Goal: Information Seeking & Learning: Check status

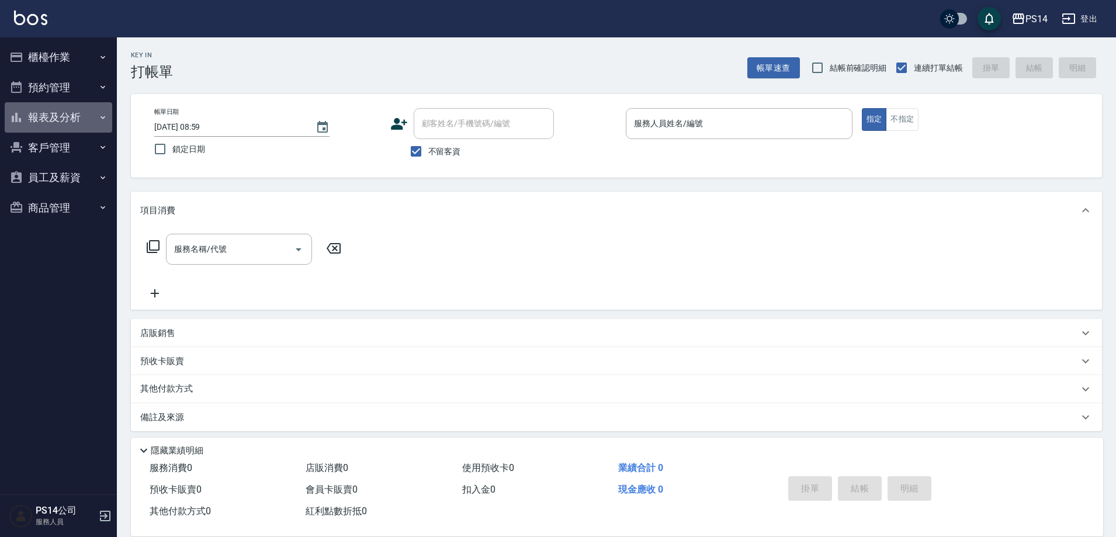
click at [94, 112] on button "報表及分析" at bounding box center [58, 117] width 107 height 30
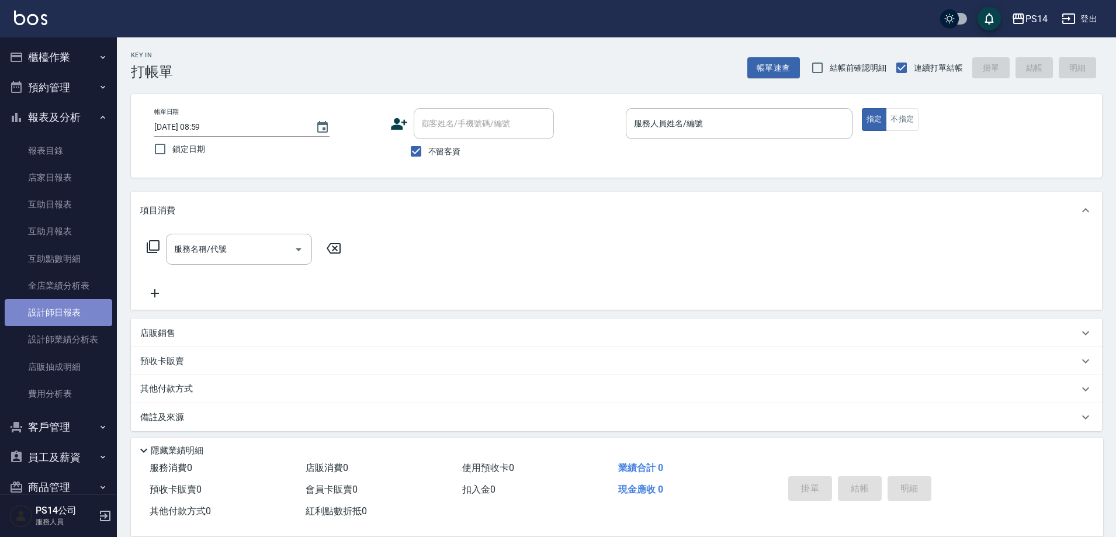
click at [59, 304] on link "設計師日報表" at bounding box center [58, 312] width 107 height 27
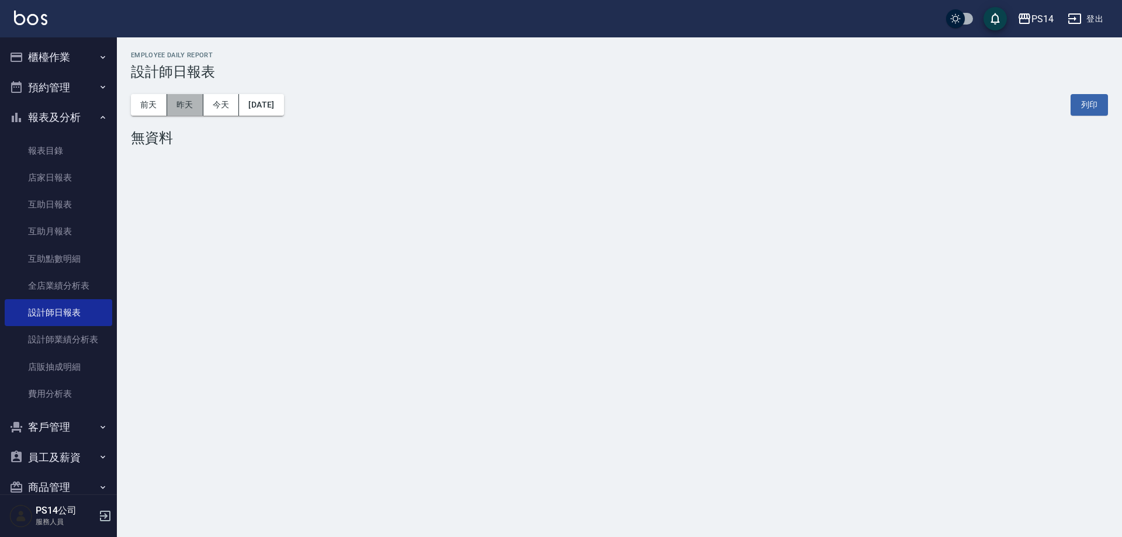
click at [195, 95] on button "昨天" at bounding box center [185, 105] width 36 height 22
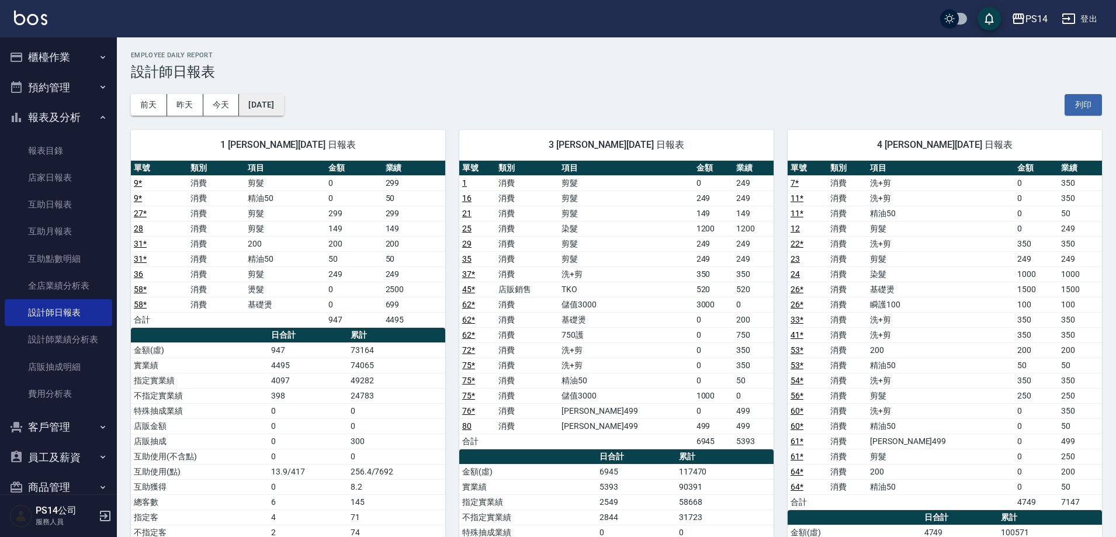
click at [262, 105] on button "2025/08/22" at bounding box center [261, 105] width 44 height 22
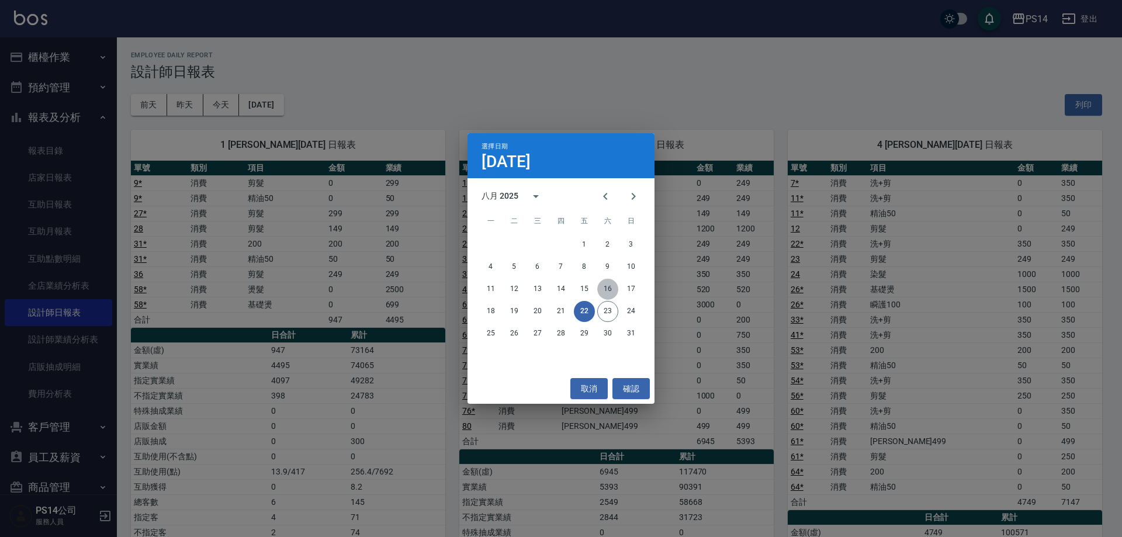
click at [608, 293] on button "16" at bounding box center [607, 289] width 21 height 21
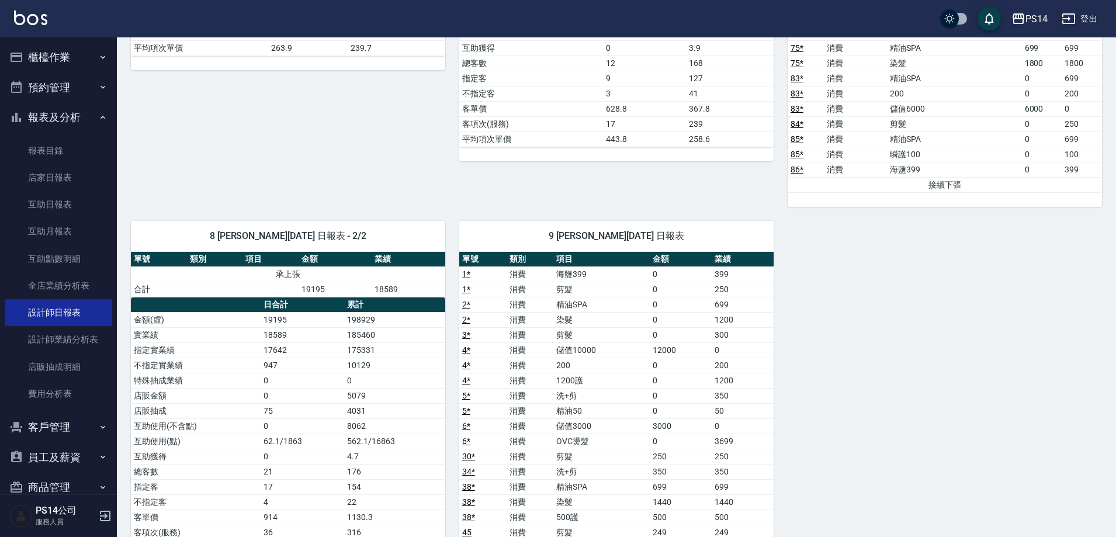
click at [61, 62] on button "櫃檯作業" at bounding box center [58, 57] width 107 height 30
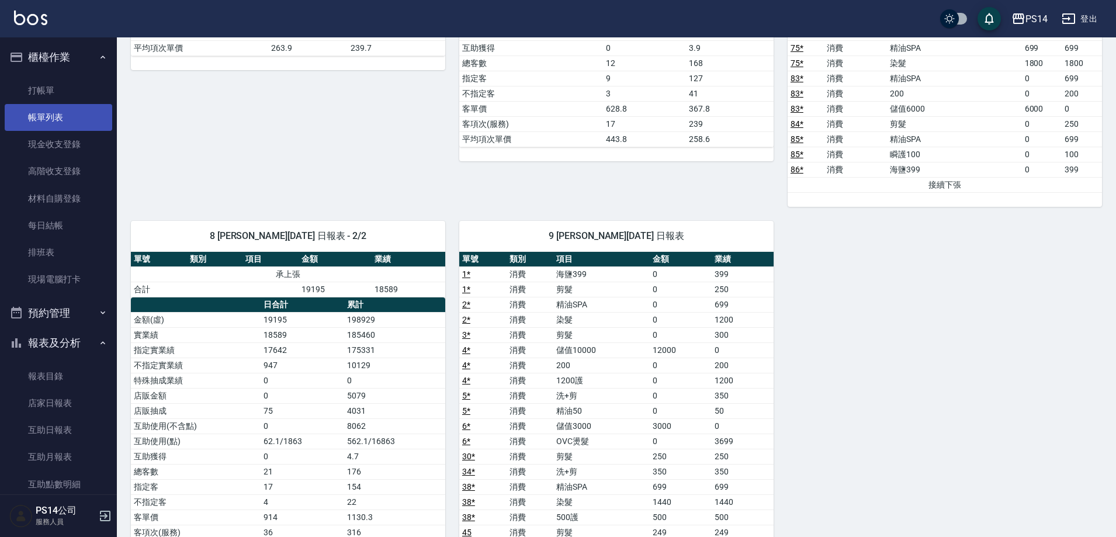
click at [92, 109] on link "帳單列表" at bounding box center [58, 117] width 107 height 27
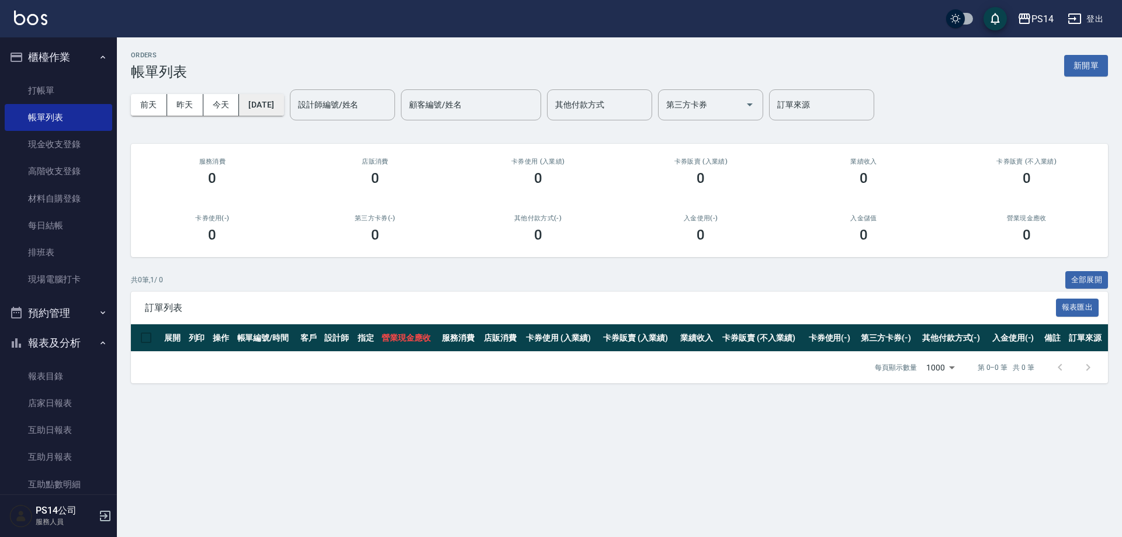
click at [273, 113] on button "[DATE]" at bounding box center [261, 105] width 44 height 22
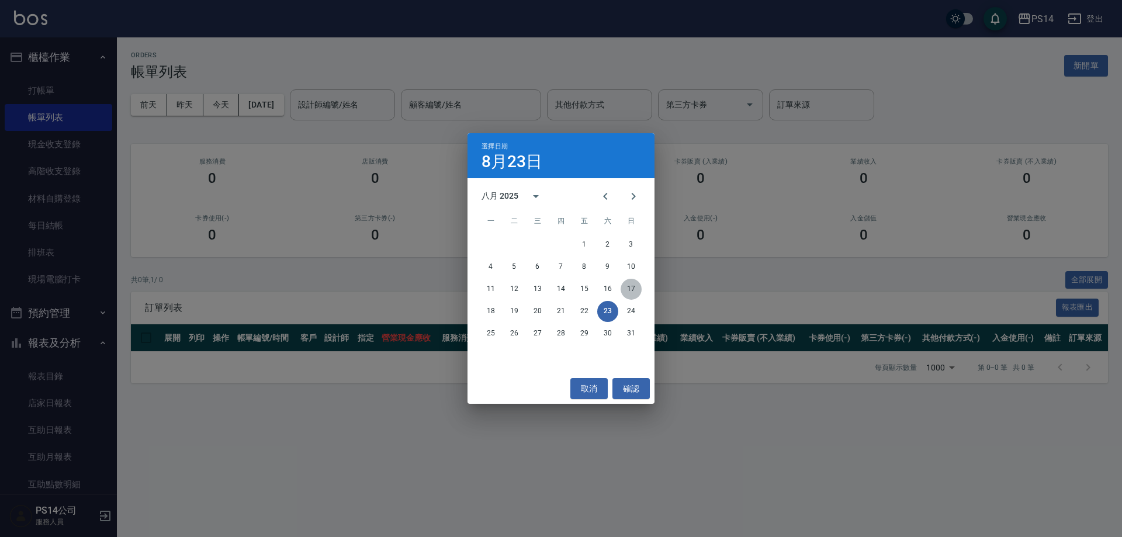
click at [630, 293] on button "17" at bounding box center [630, 289] width 21 height 21
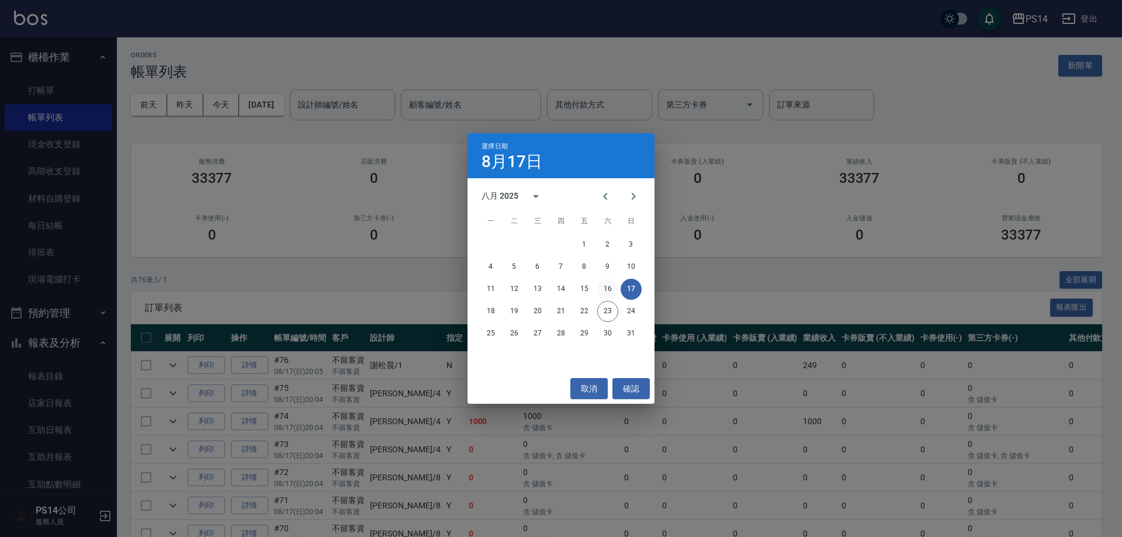
click at [605, 290] on button "16" at bounding box center [607, 289] width 21 height 21
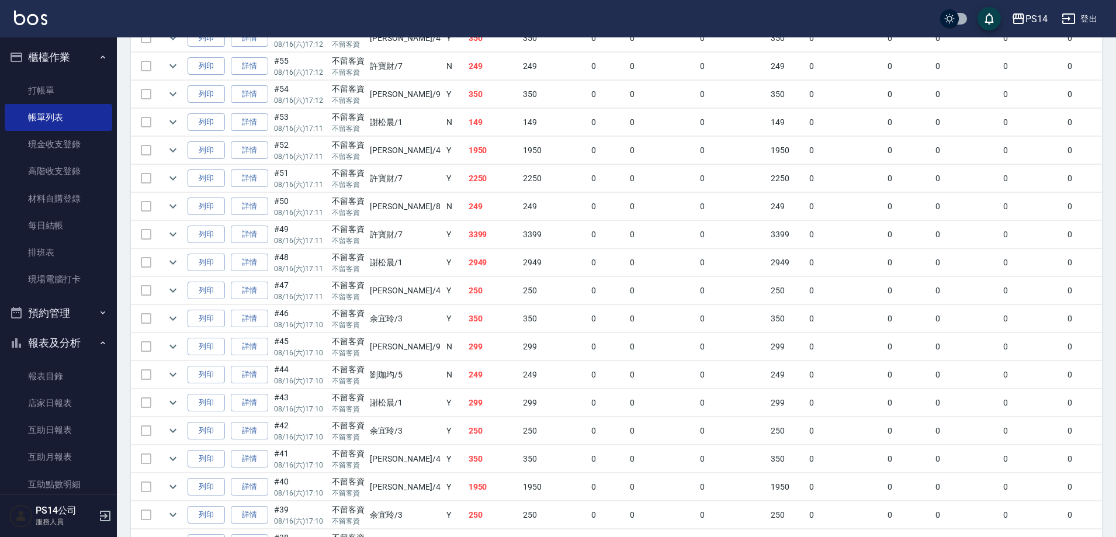
scroll to position [1519, 0]
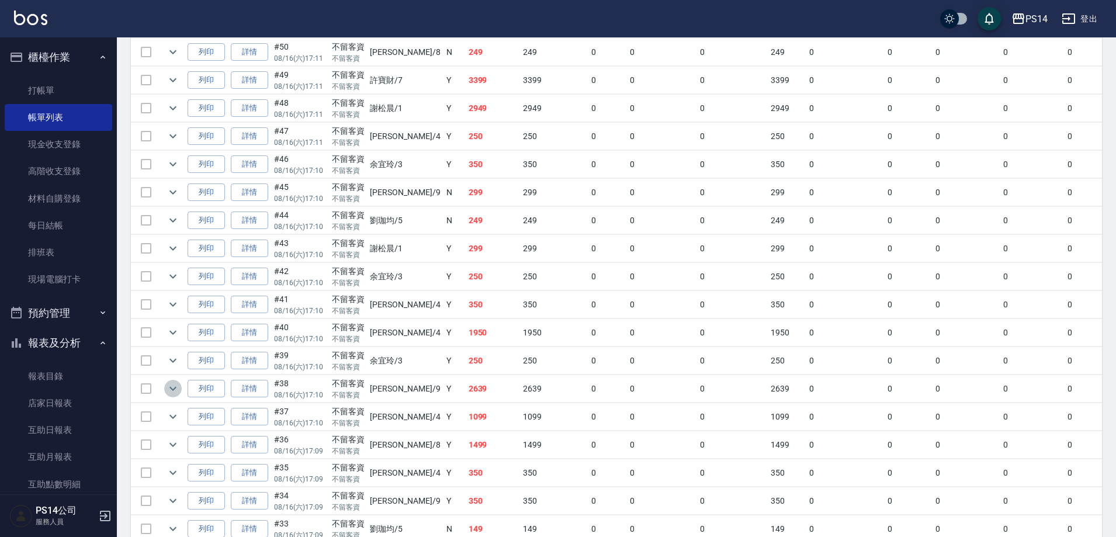
click at [175, 389] on icon "expand row" at bounding box center [172, 389] width 7 height 4
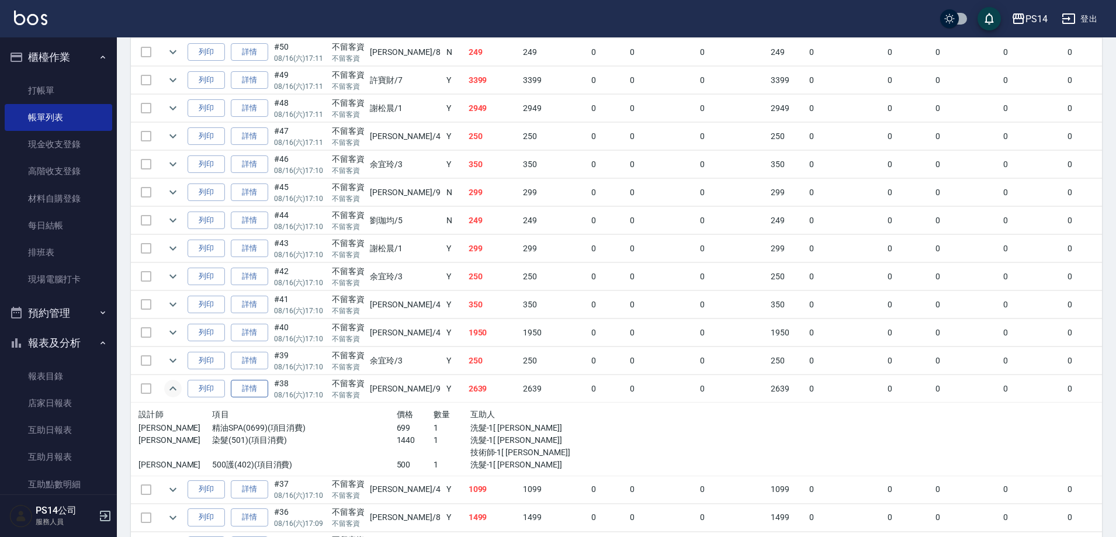
click at [243, 392] on link "詳情" at bounding box center [249, 389] width 37 height 18
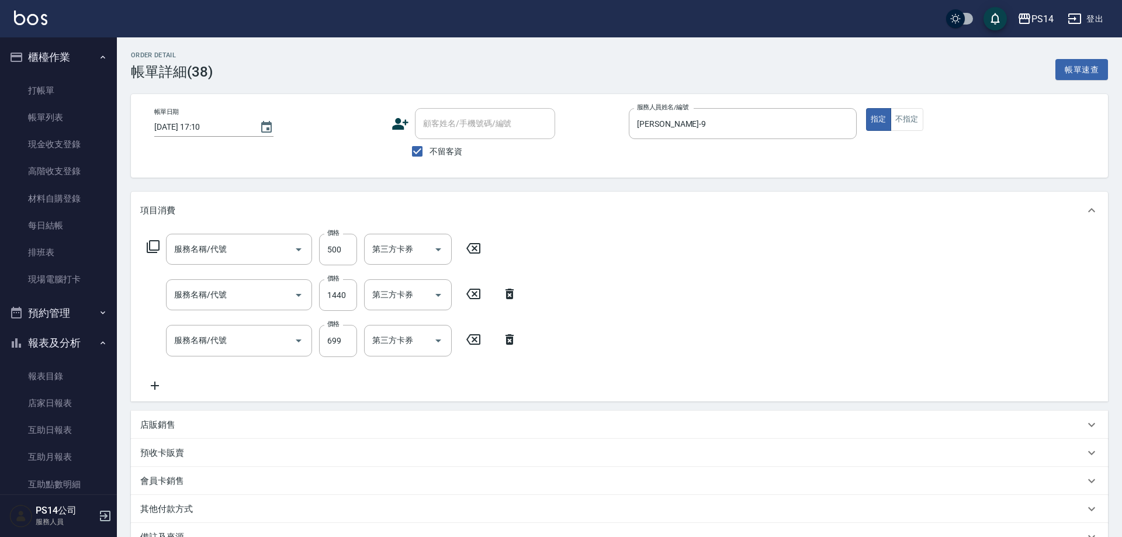
type input "2025/08/16 17:10"
checkbox input "true"
type input "楊宇霏-9"
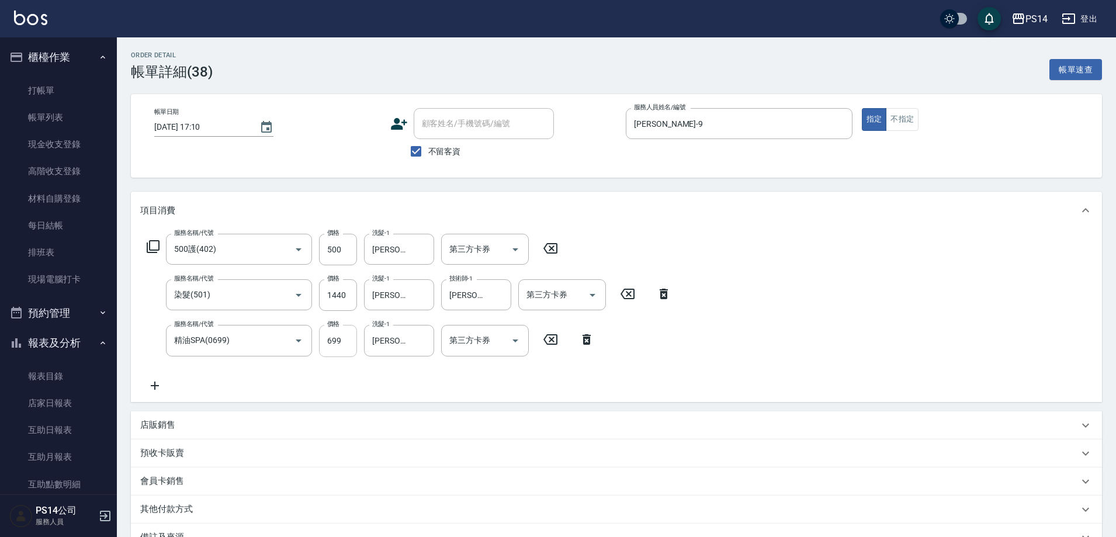
type input "500護(402)"
type input "染髮(501)"
type input "精油SPA(0699)"
click at [76, 226] on link "每日結帳" at bounding box center [58, 225] width 107 height 27
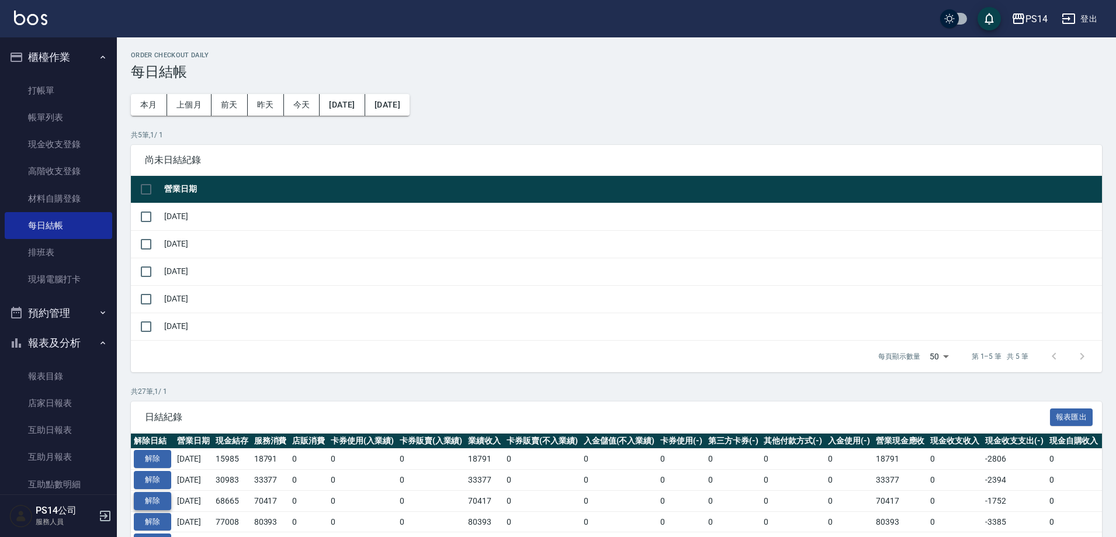
click at [163, 501] on button "解除" at bounding box center [152, 501] width 37 height 18
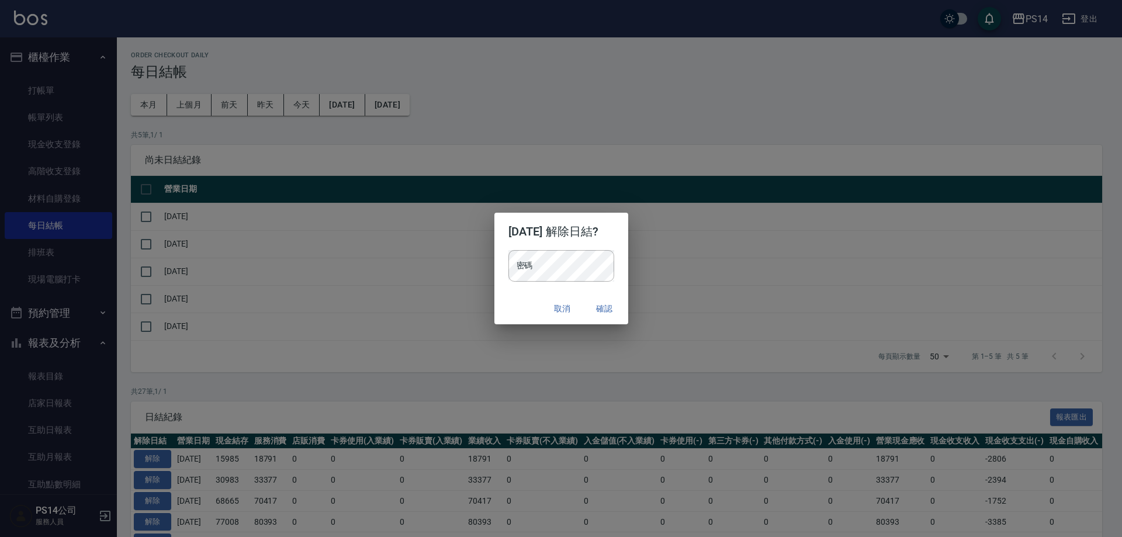
click at [535, 282] on div "密碼 密碼" at bounding box center [561, 271] width 134 height 43
click at [640, 245] on div "2025/08/16 解除日結? 密碼 密碼 取消 確認" at bounding box center [561, 268] width 1122 height 537
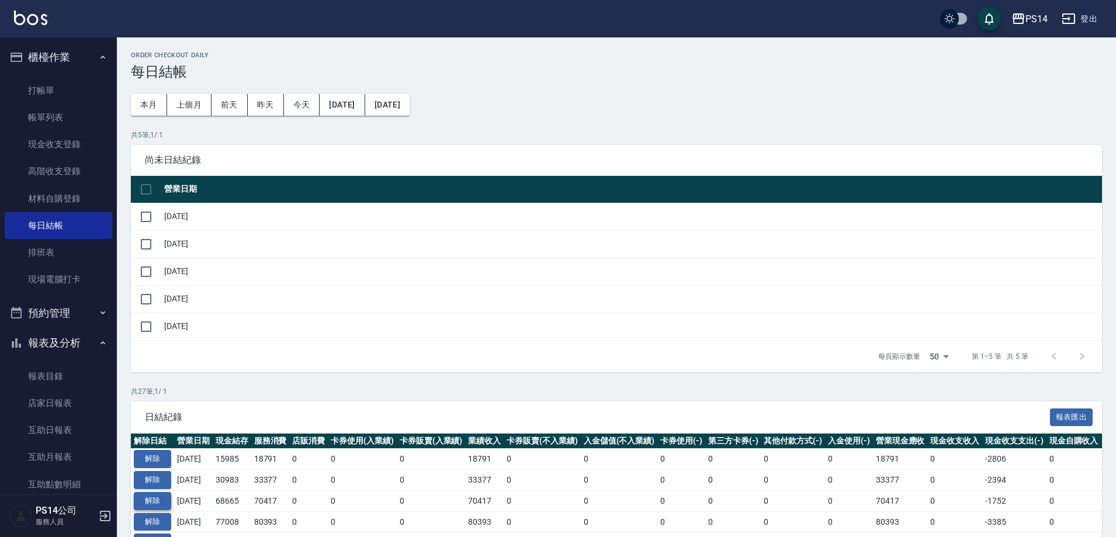
click at [161, 501] on button "解除" at bounding box center [152, 501] width 37 height 18
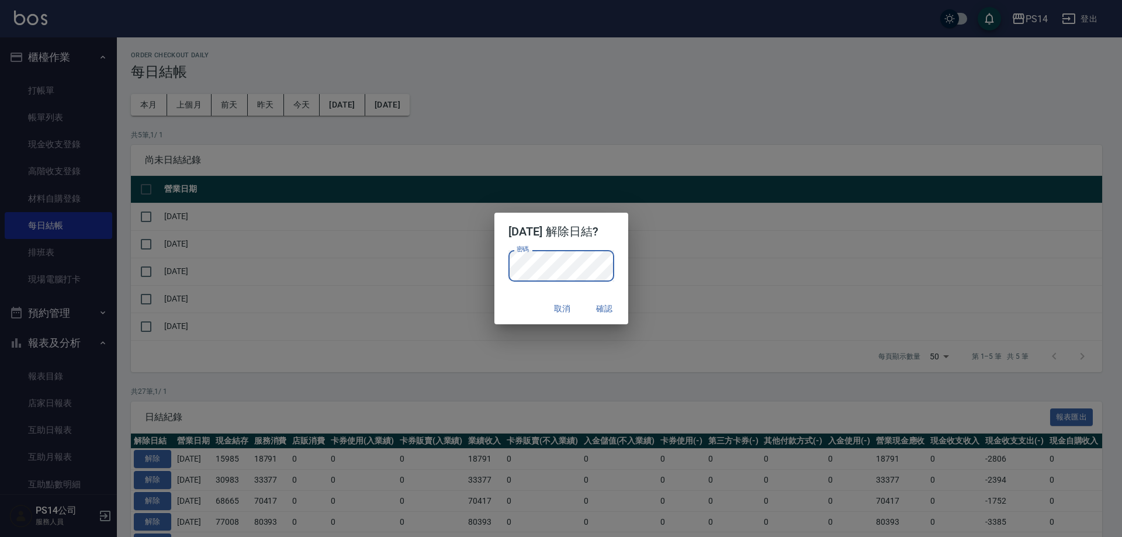
drag, startPoint x: 526, startPoint y: 309, endPoint x: 539, endPoint y: 311, distance: 13.6
click at [526, 309] on div "取消 確認" at bounding box center [561, 308] width 134 height 31
click at [623, 309] on button "確認" at bounding box center [604, 309] width 37 height 22
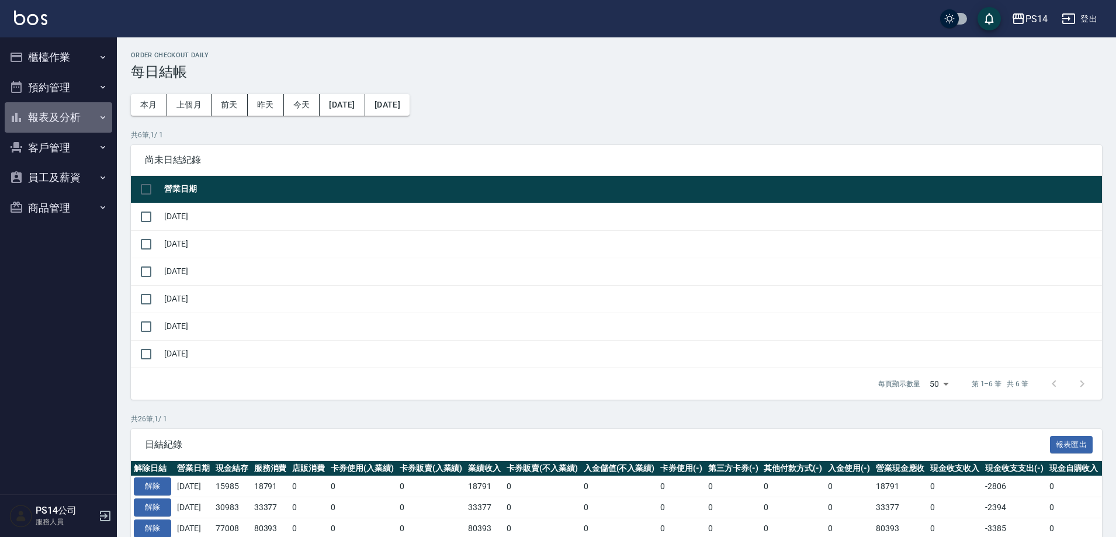
click at [65, 118] on button "報表及分析" at bounding box center [58, 117] width 107 height 30
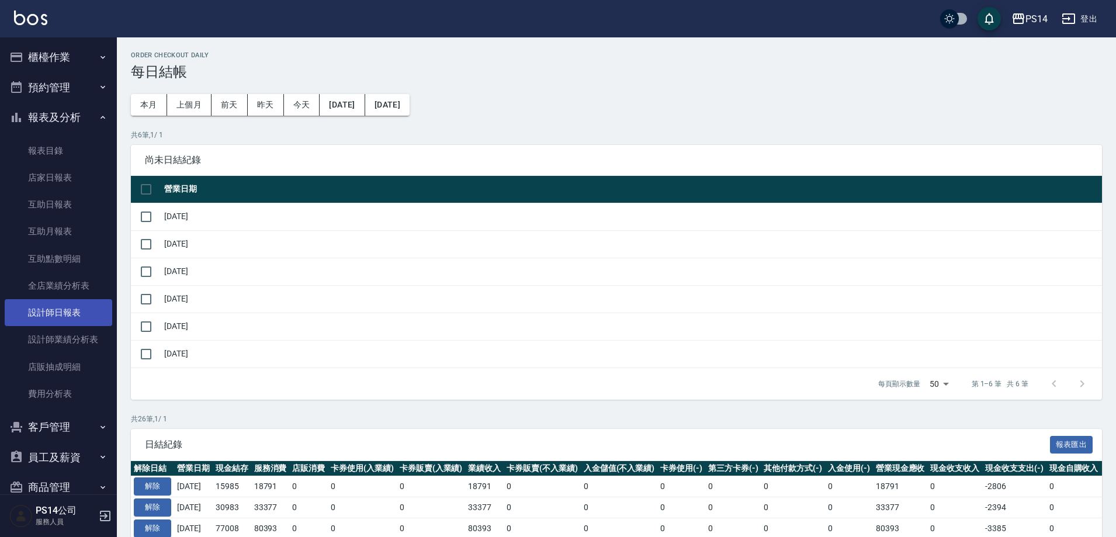
click at [56, 322] on link "設計師日報表" at bounding box center [58, 312] width 107 height 27
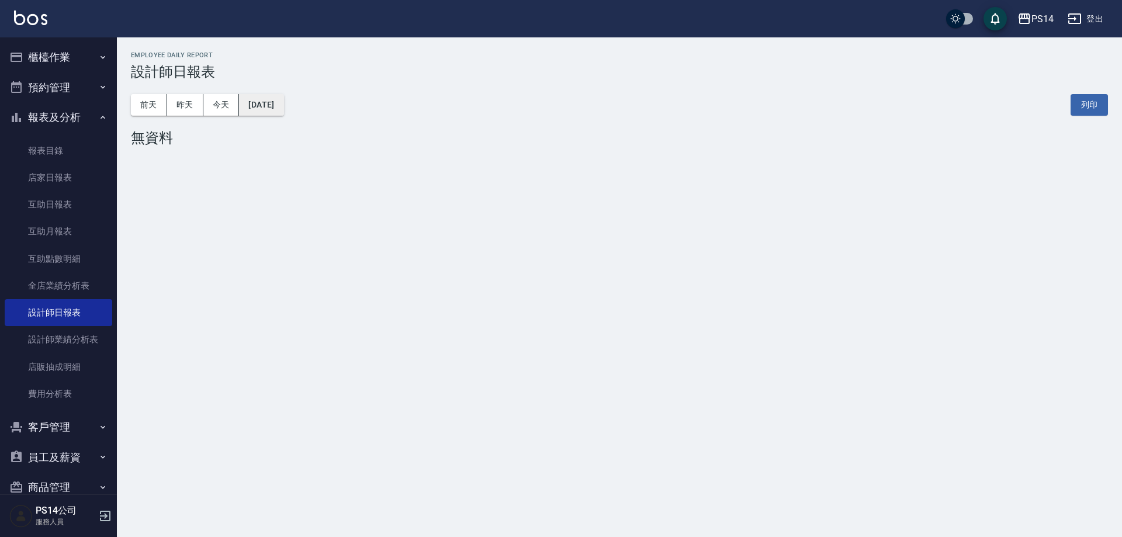
click at [272, 112] on button "[DATE]" at bounding box center [261, 105] width 44 height 22
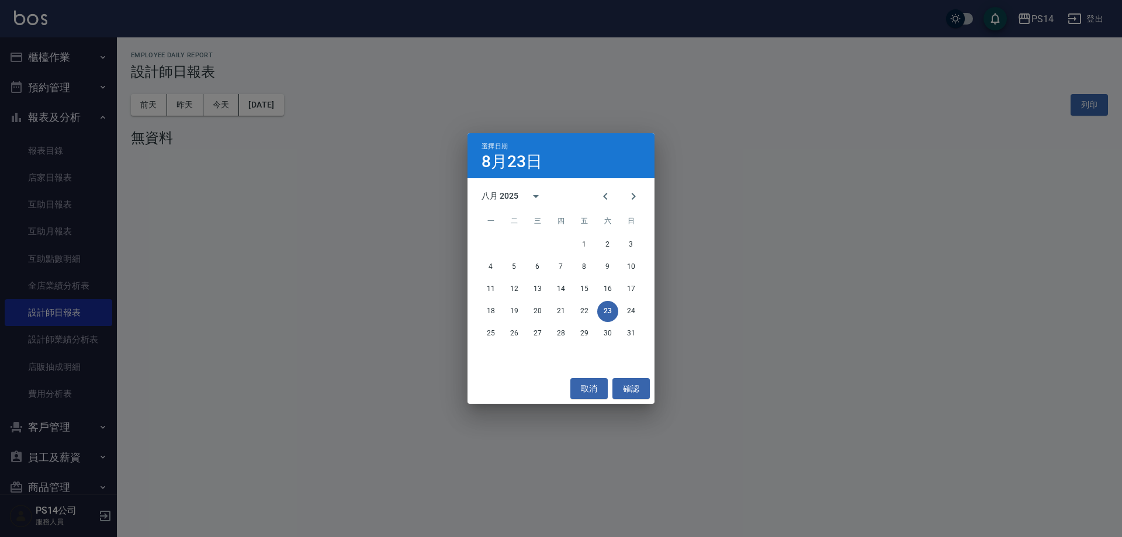
click at [70, 53] on div "選擇日期 8月23日 八月 2025 一 二 三 四 五 六 日 1 2 3 4 5 6 7 8 9 10 11 12 13 14 15 16 17 18 1…" at bounding box center [561, 268] width 1122 height 537
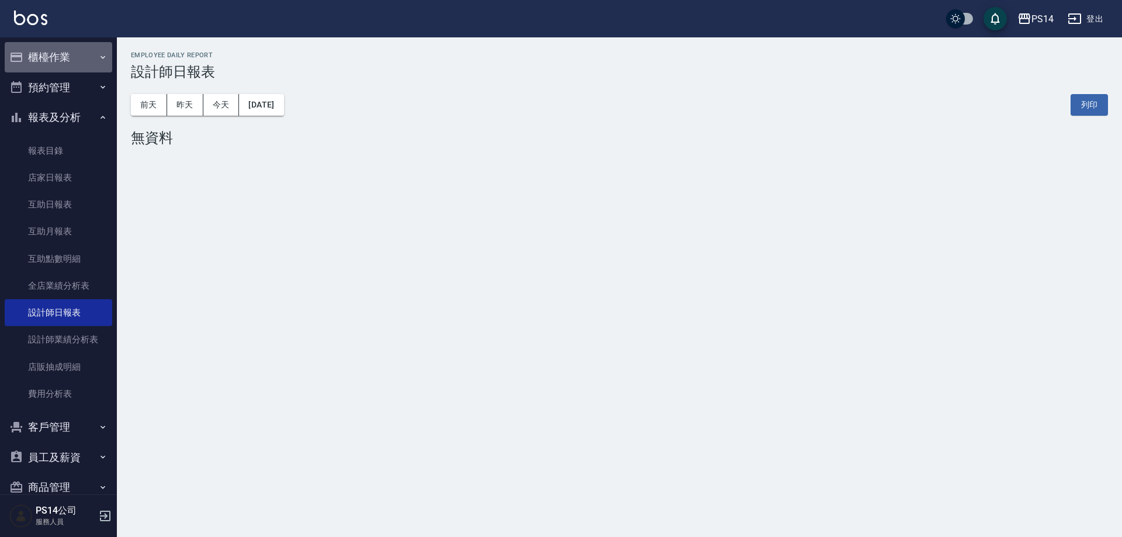
click at [71, 61] on button "櫃檯作業" at bounding box center [58, 57] width 107 height 30
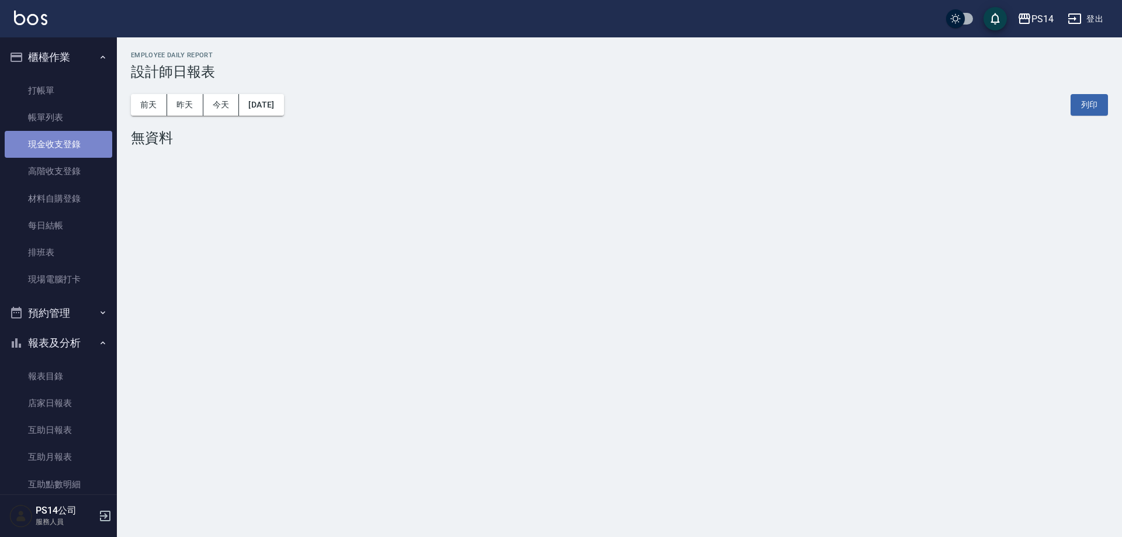
click at [61, 136] on link "現金收支登錄" at bounding box center [58, 144] width 107 height 27
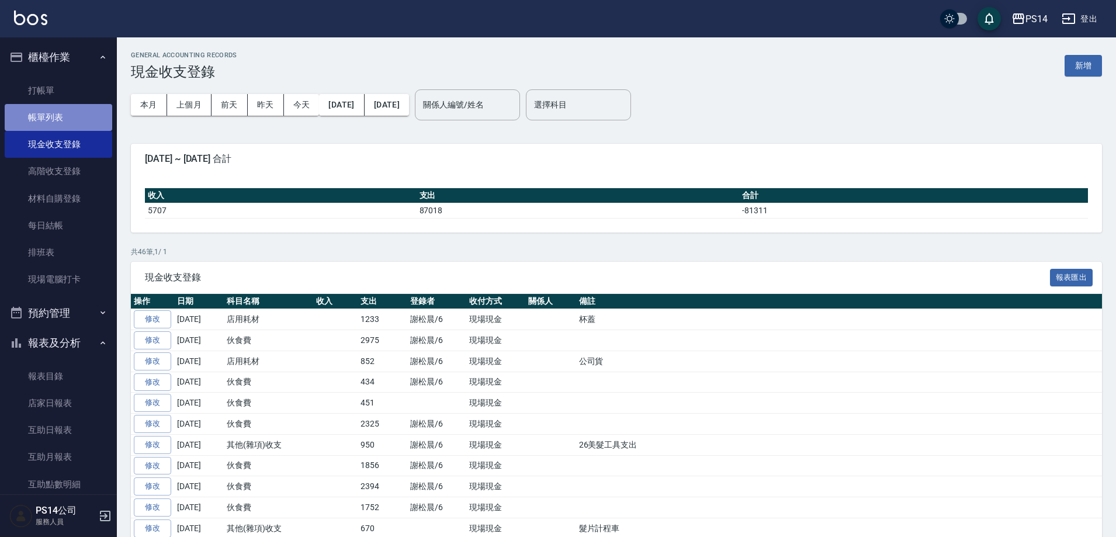
click at [88, 117] on link "帳單列表" at bounding box center [58, 117] width 107 height 27
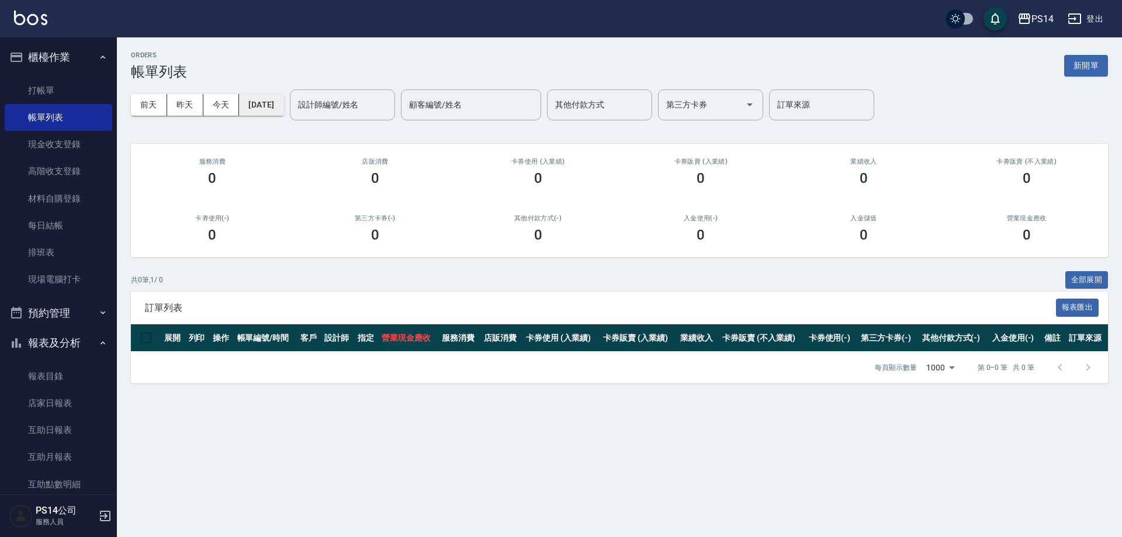
click at [257, 106] on button "[DATE]" at bounding box center [261, 105] width 44 height 22
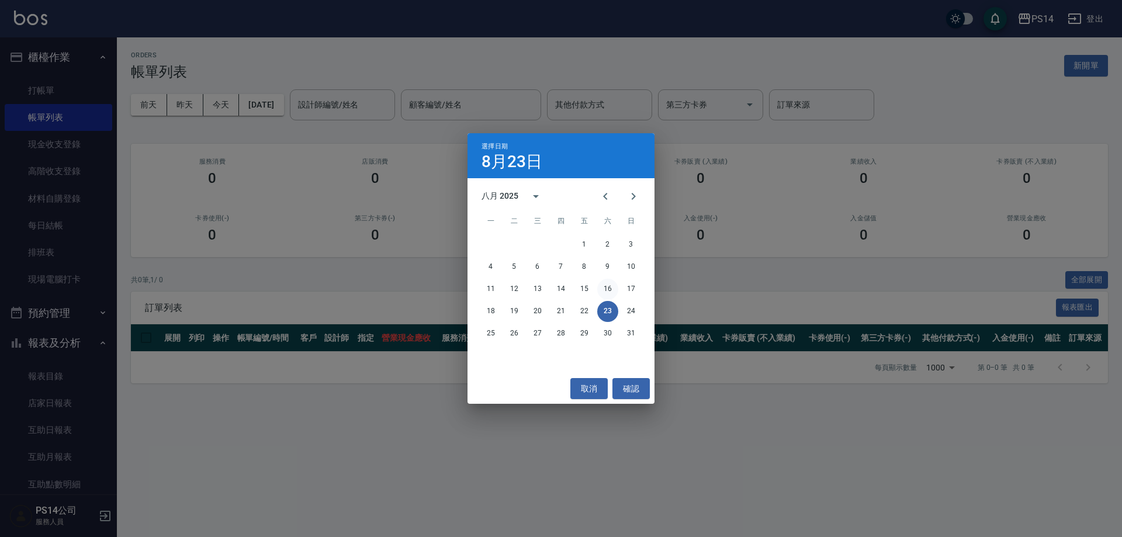
click at [603, 285] on button "16" at bounding box center [607, 289] width 21 height 21
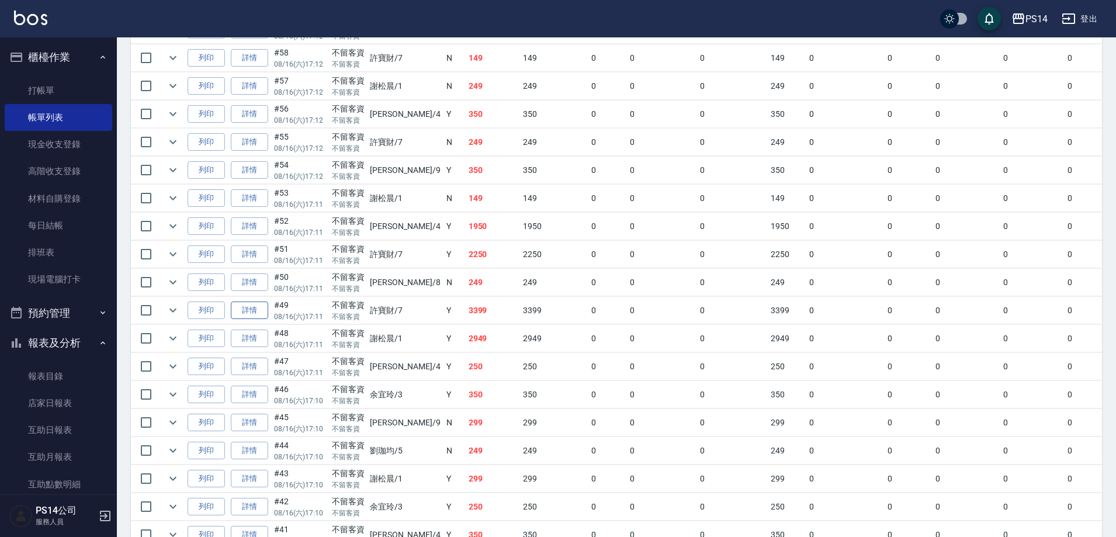
scroll to position [1461, 0]
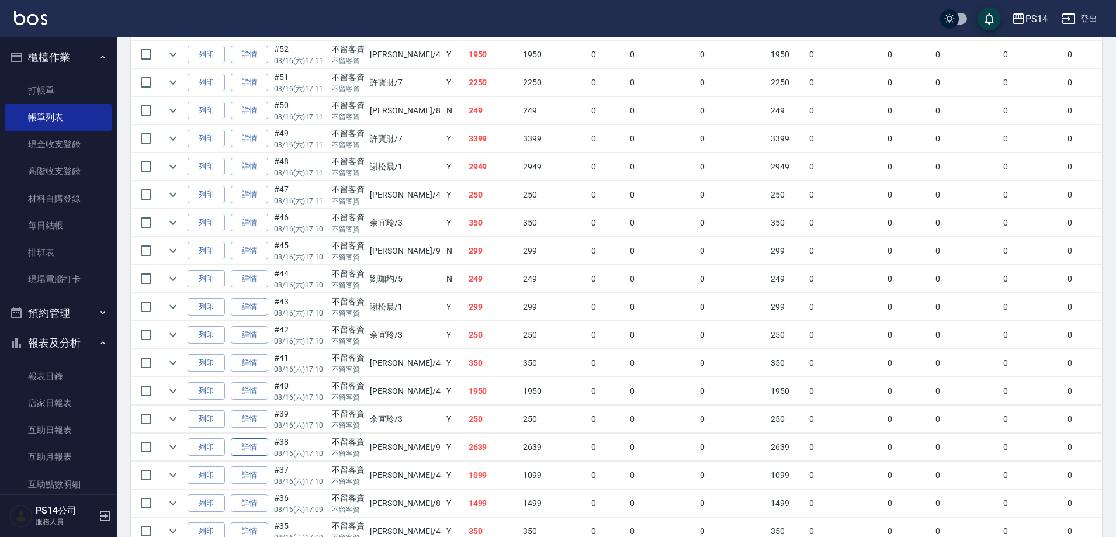
click at [266, 445] on link "詳情" at bounding box center [249, 447] width 37 height 18
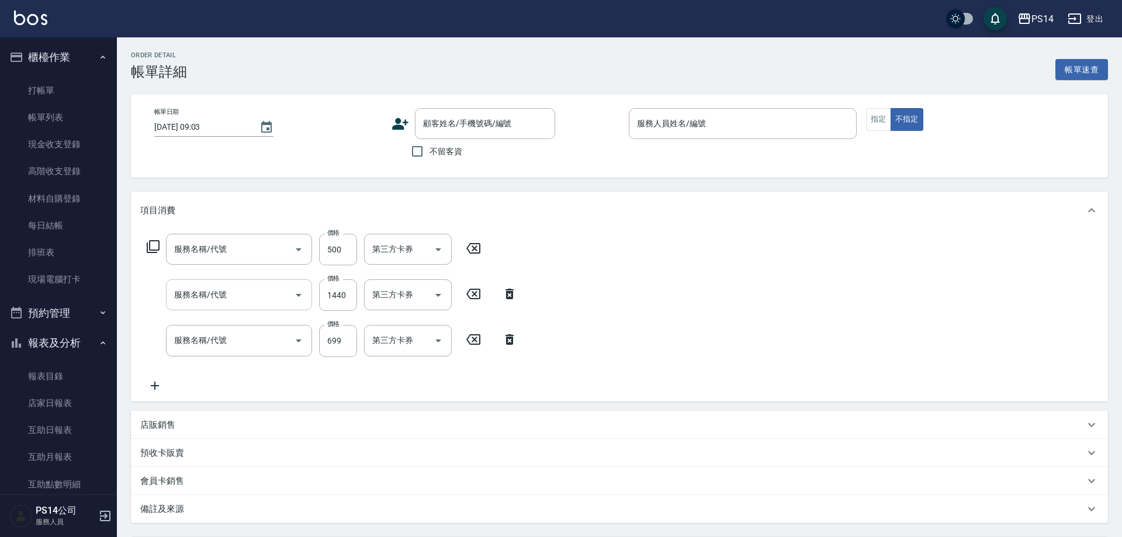
type input "2025/08/16 17:10"
checkbox input "true"
type input "楊宇霏-9"
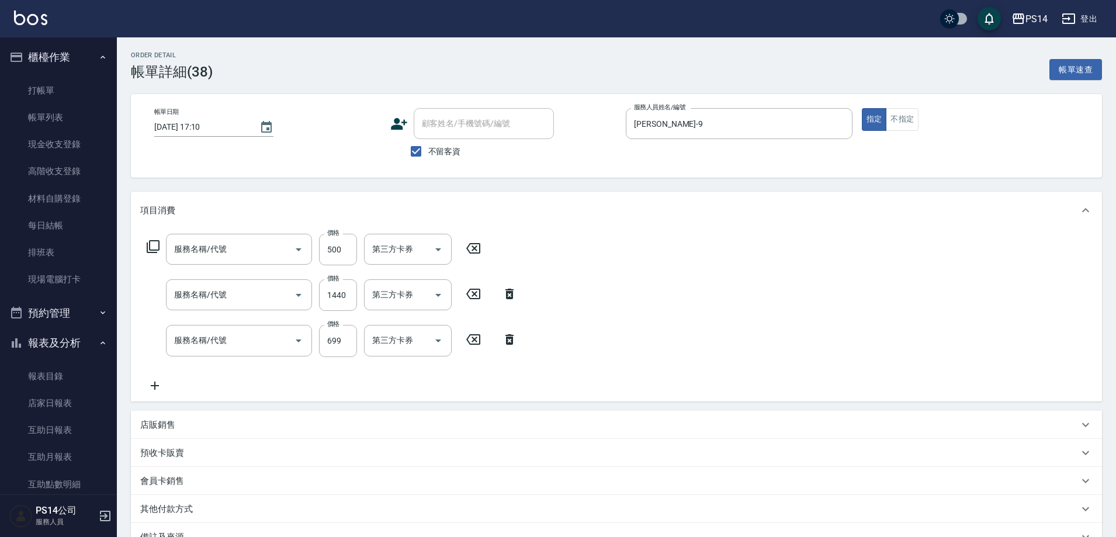
type input "500護(402)"
type input "染髮(501)"
type input "精油SPA(0699)"
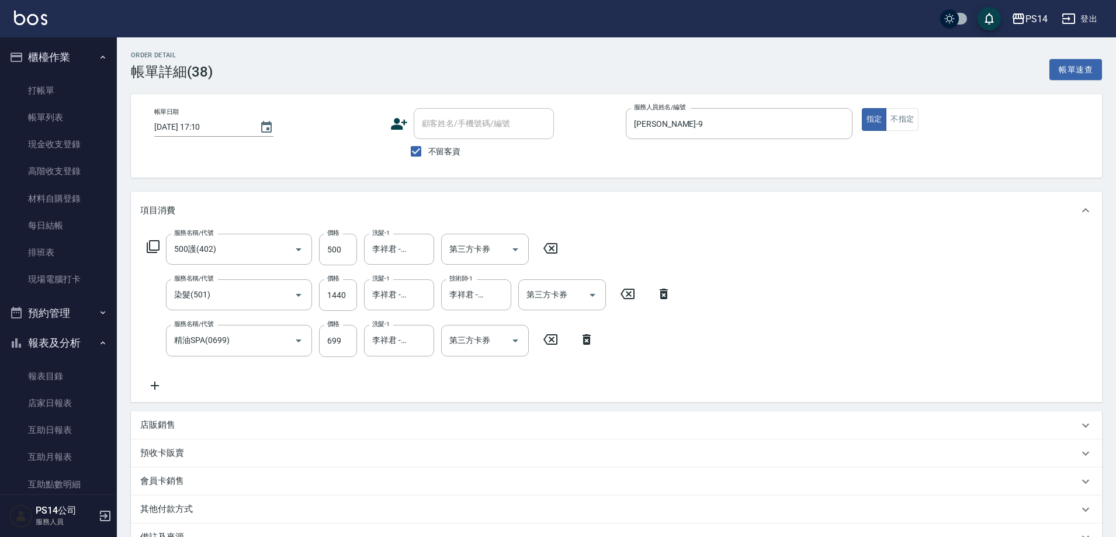
drag, startPoint x: 162, startPoint y: 386, endPoint x: 384, endPoint y: 354, distance: 224.8
click at [162, 385] on icon at bounding box center [154, 386] width 29 height 14
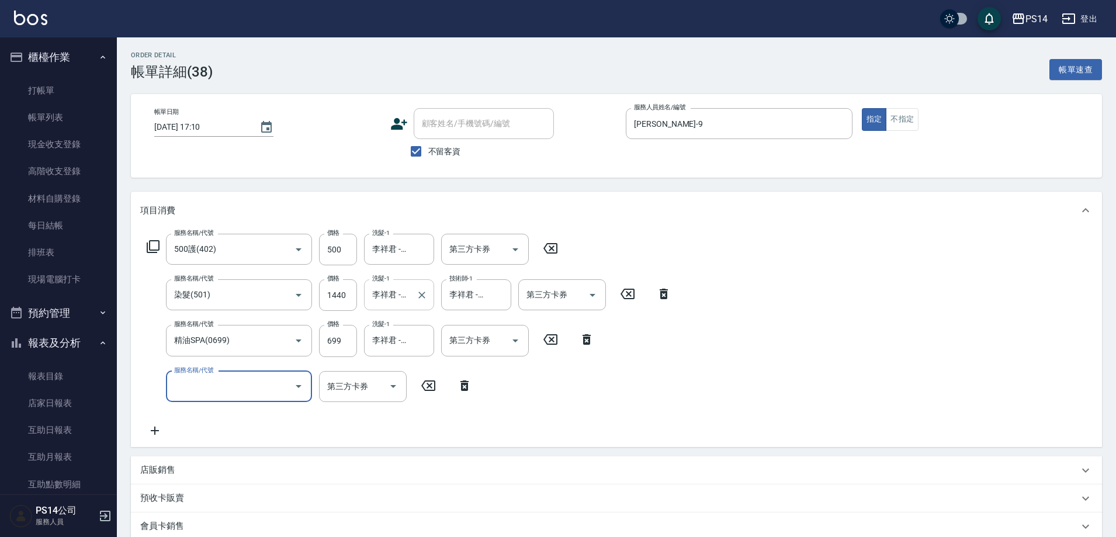
type input "8"
type input "OVC燙髮(204)"
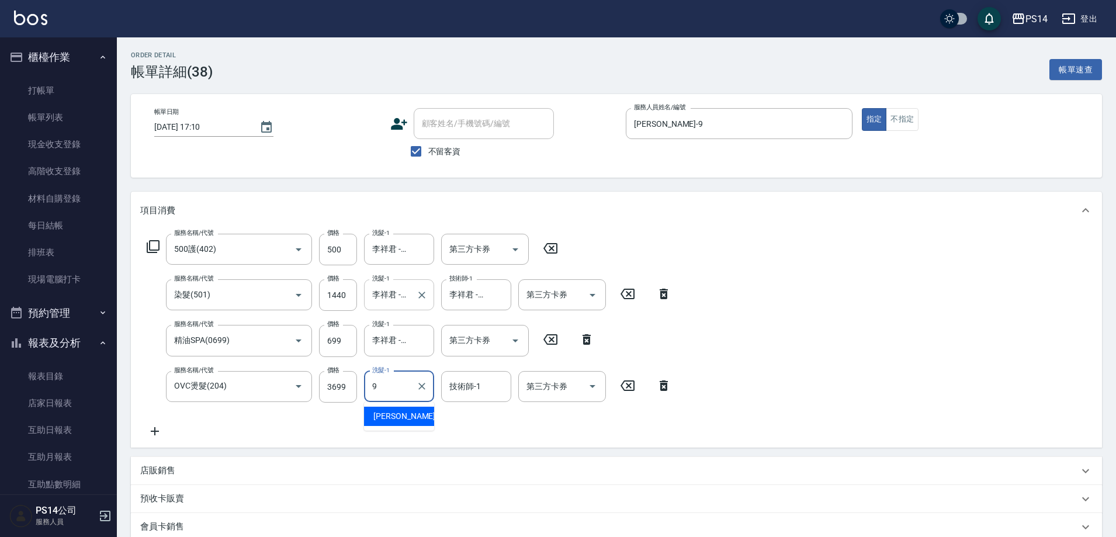
type input "楊宇霏-9"
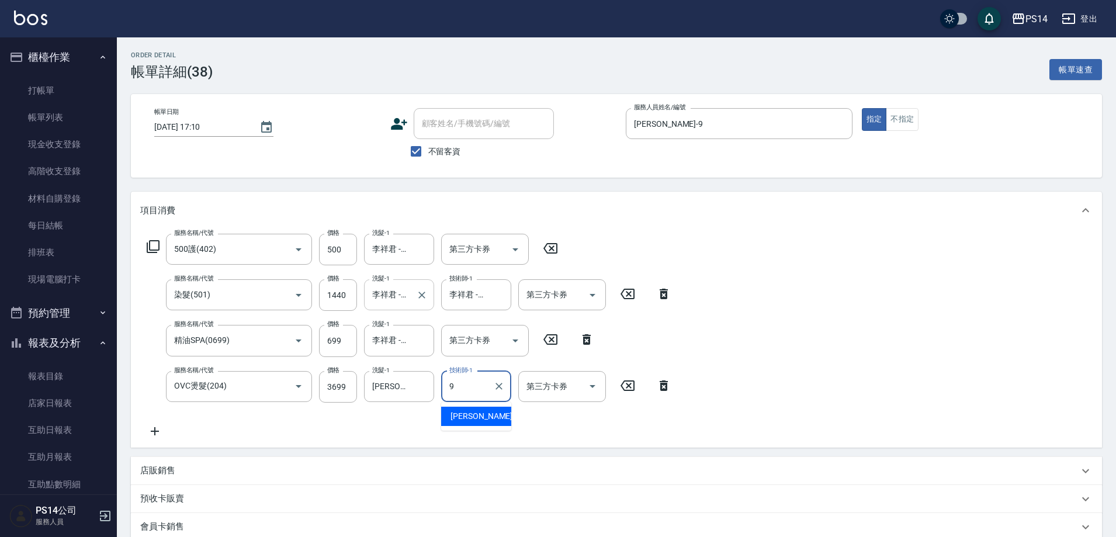
type input "楊宇霏-9"
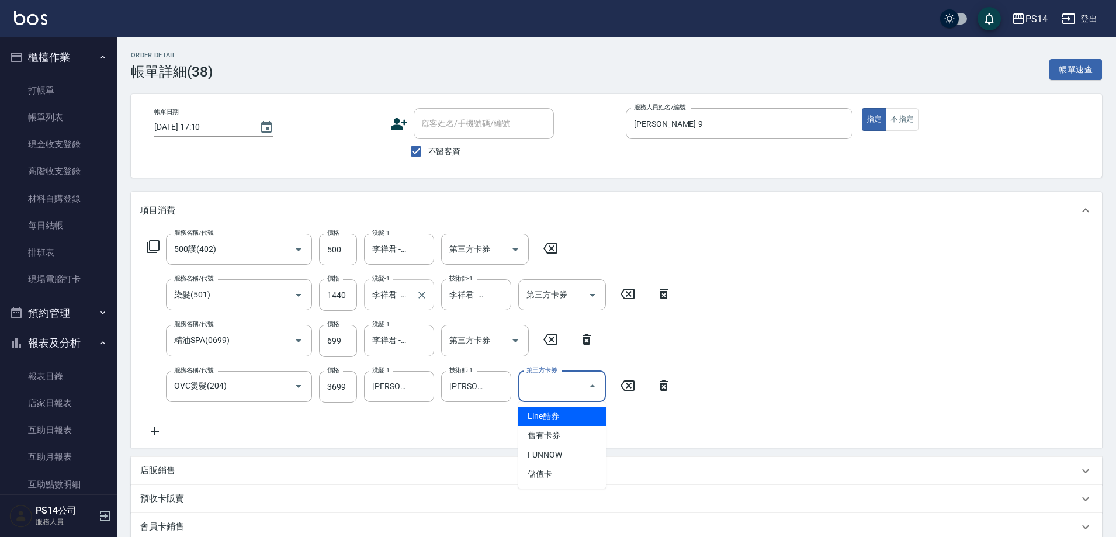
type input "儲值卡"
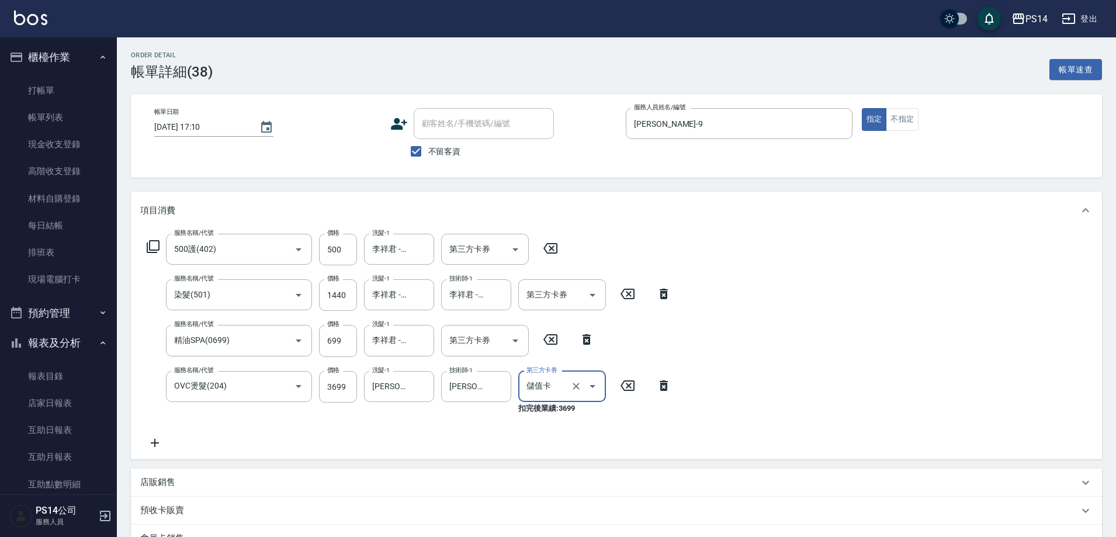
scroll to position [198, 0]
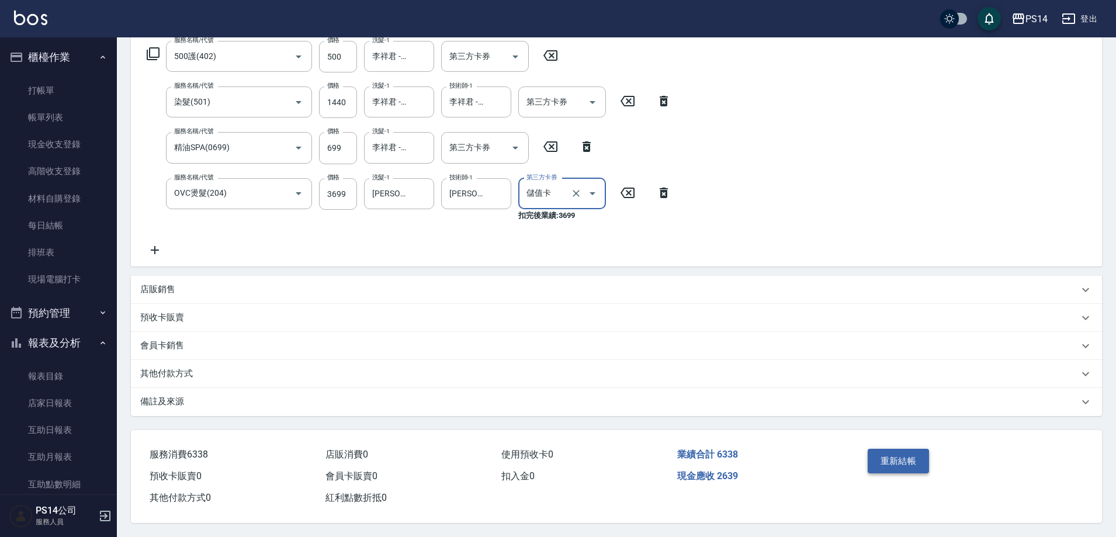
click at [889, 457] on button "重新結帳" at bounding box center [899, 461] width 62 height 25
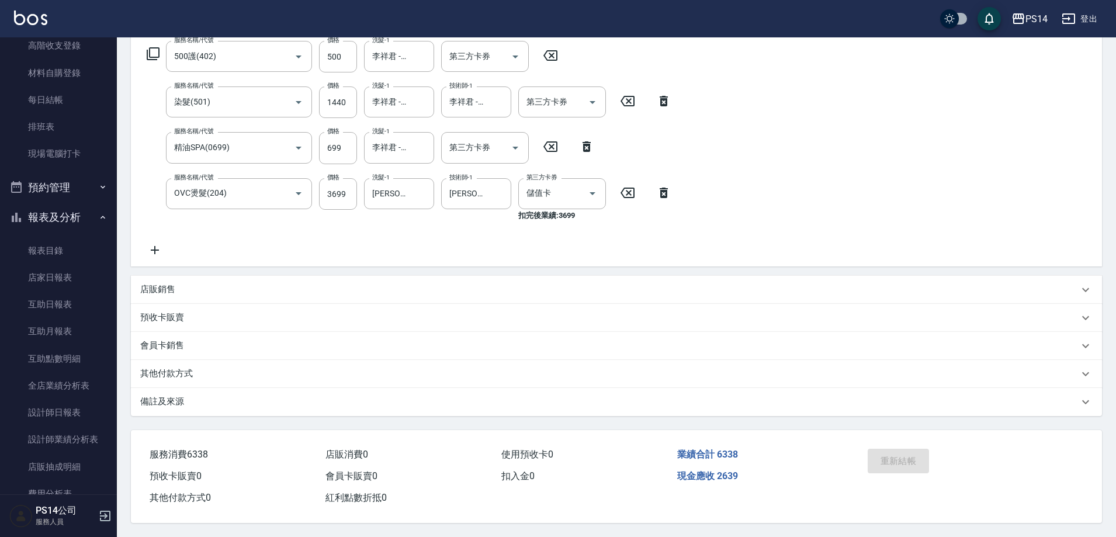
scroll to position [58, 0]
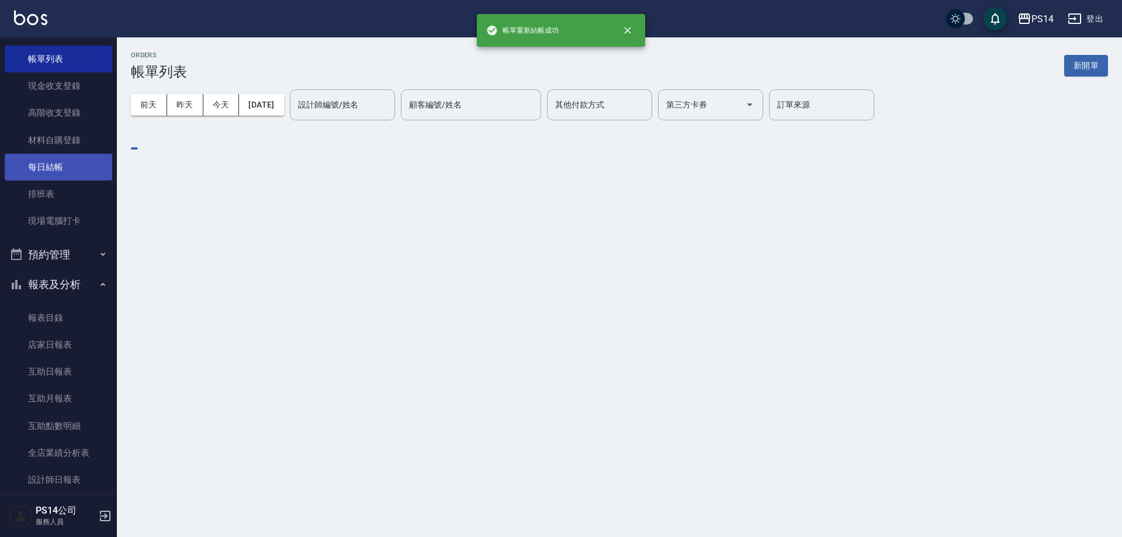
click at [74, 157] on link "每日結帳" at bounding box center [58, 167] width 107 height 27
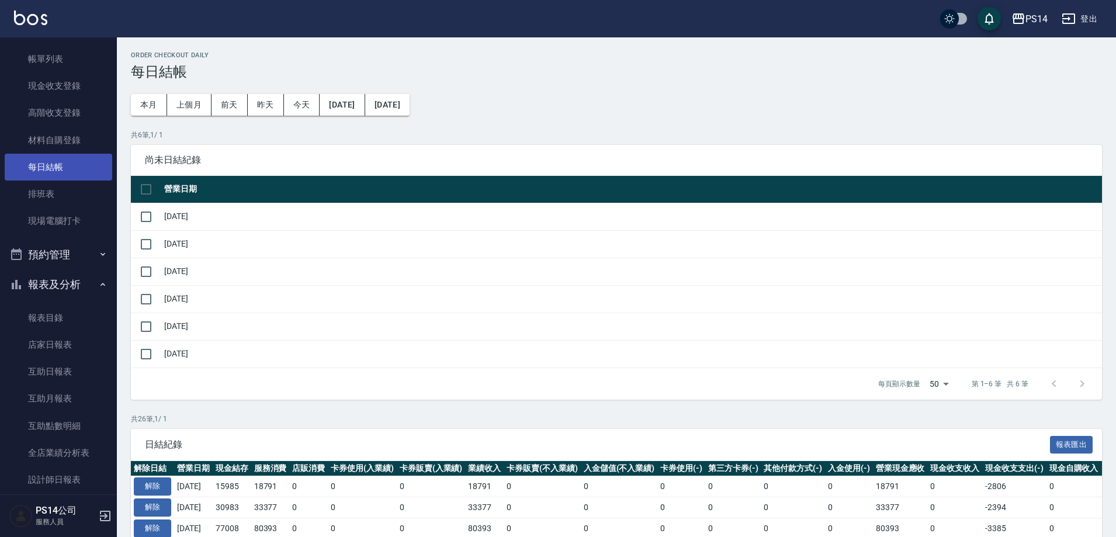
click at [68, 164] on link "每日結帳" at bounding box center [58, 167] width 107 height 27
click at [147, 218] on input "checkbox" at bounding box center [146, 216] width 25 height 25
checkbox input "true"
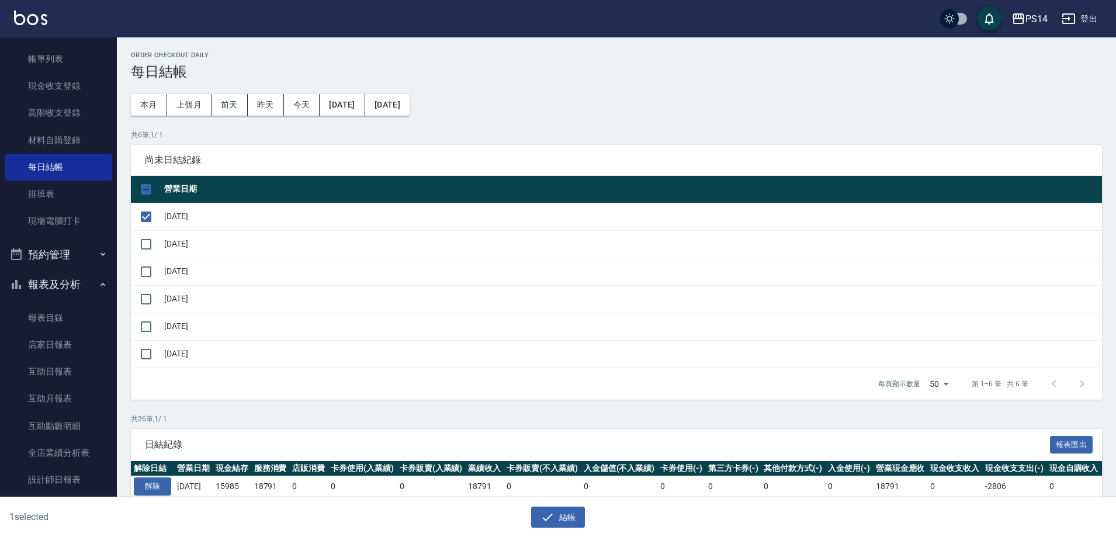
drag, startPoint x: 571, startPoint y: 515, endPoint x: 554, endPoint y: 504, distance: 19.9
click at [571, 514] on button "結帳" at bounding box center [558, 518] width 54 height 22
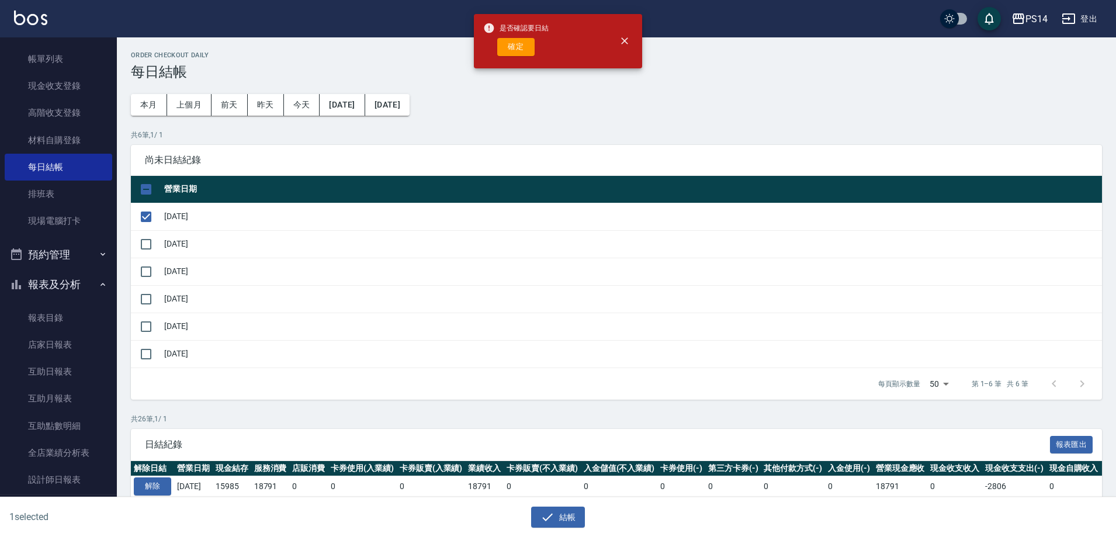
click at [531, 507] on button "結帳" at bounding box center [558, 518] width 54 height 22
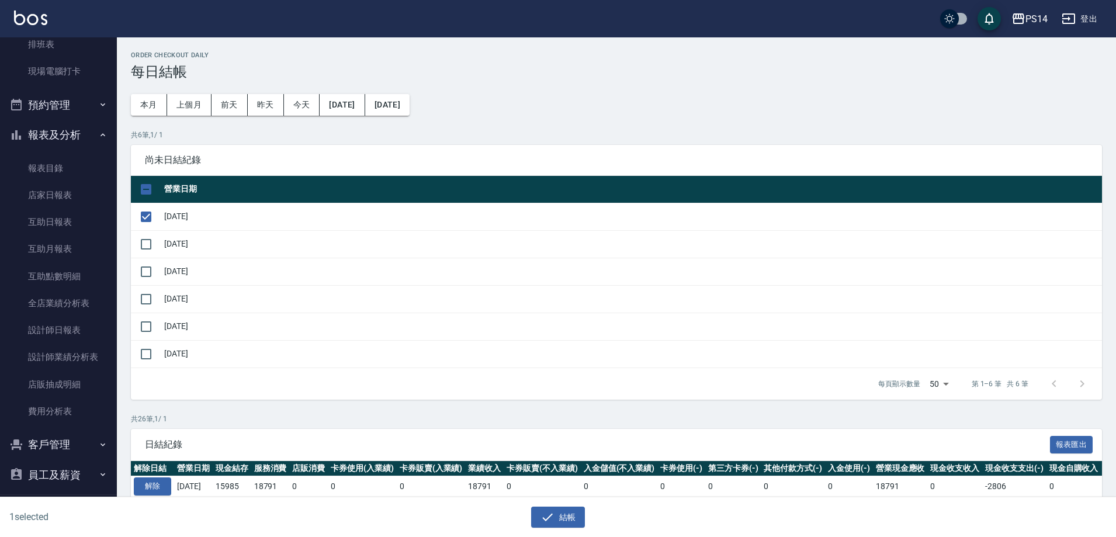
scroll to position [248, 0]
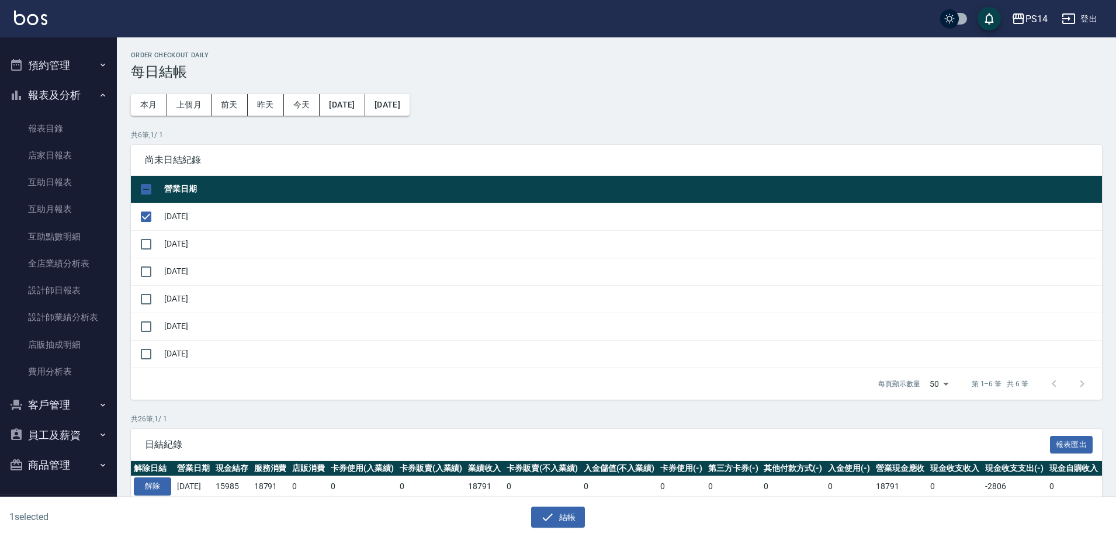
drag, startPoint x: 558, startPoint y: 511, endPoint x: 582, endPoint y: 387, distance: 126.0
click at [558, 507] on button "結帳" at bounding box center [558, 518] width 54 height 22
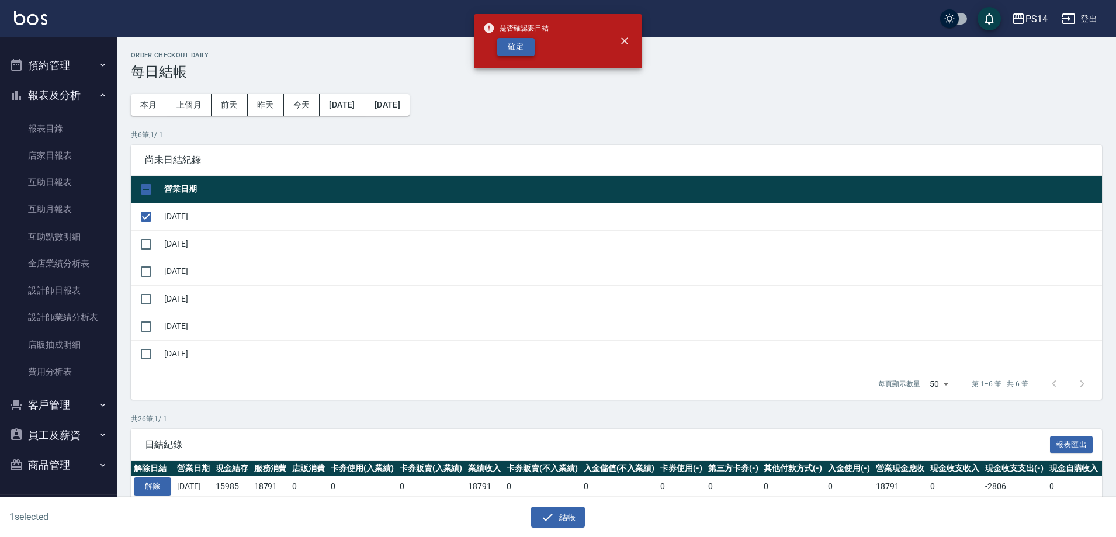
click at [521, 48] on button "確定" at bounding box center [515, 47] width 37 height 18
checkbox input "false"
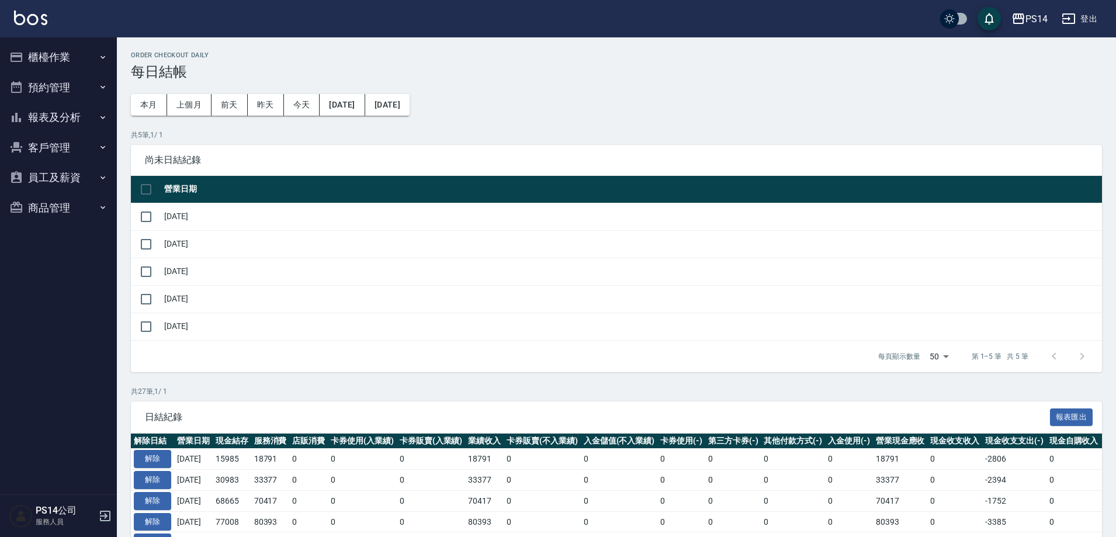
click at [33, 125] on button "報表及分析" at bounding box center [58, 117] width 107 height 30
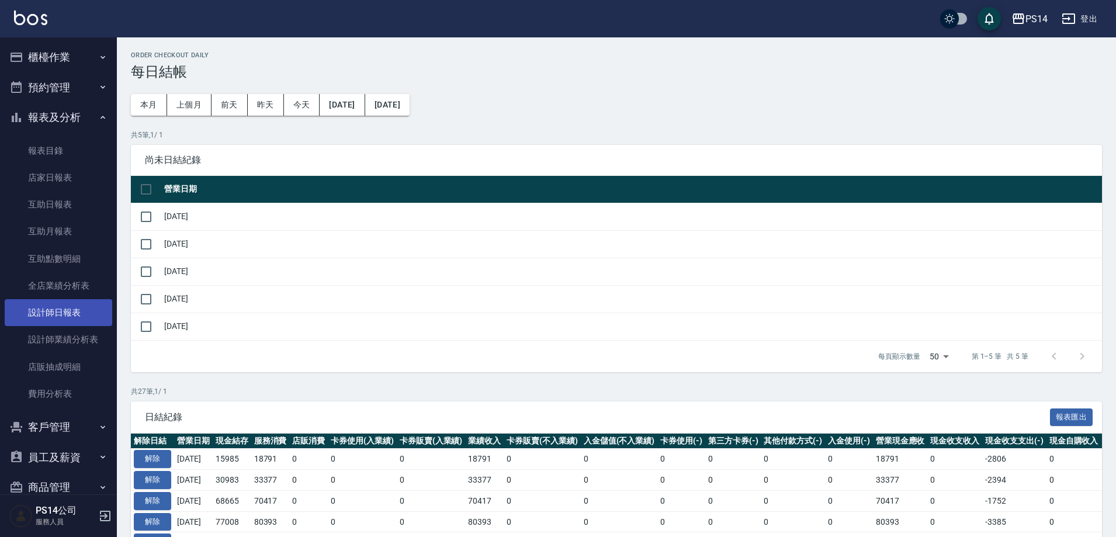
click at [75, 302] on link "設計師日報表" at bounding box center [58, 312] width 107 height 27
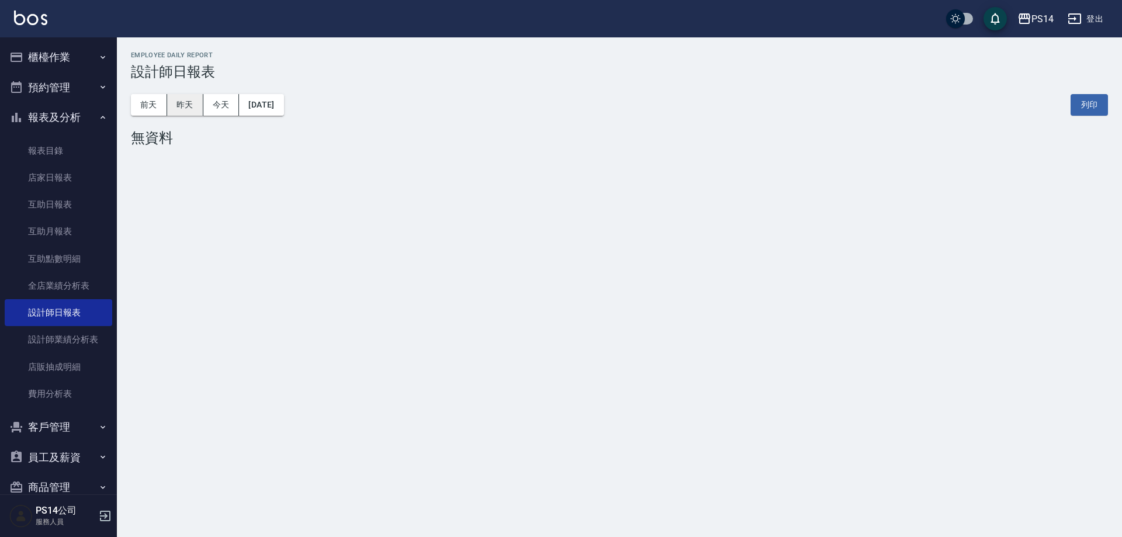
click at [175, 110] on button "昨天" at bounding box center [185, 105] width 36 height 22
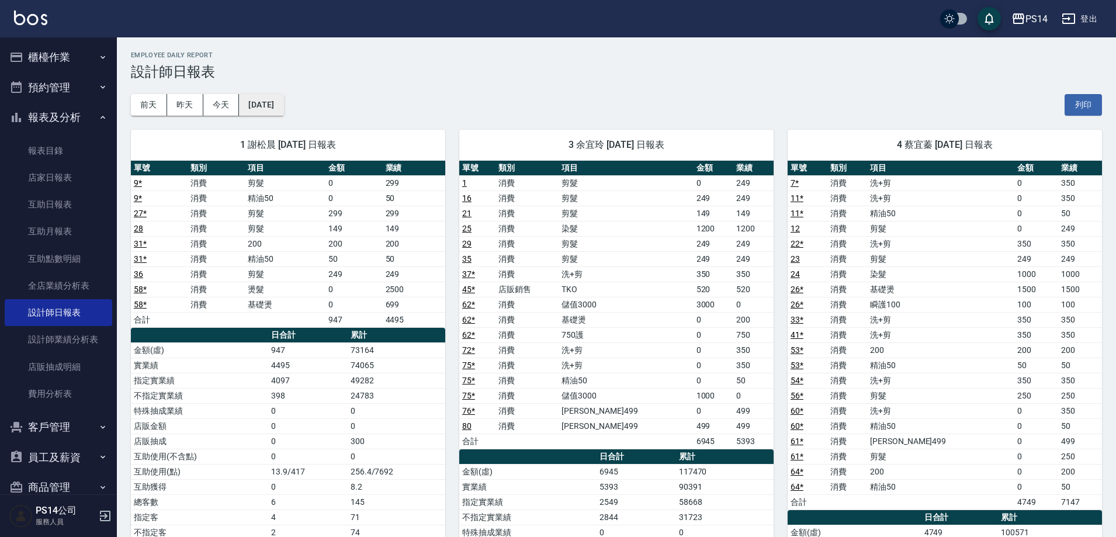
click at [283, 107] on button "[DATE]" at bounding box center [261, 105] width 44 height 22
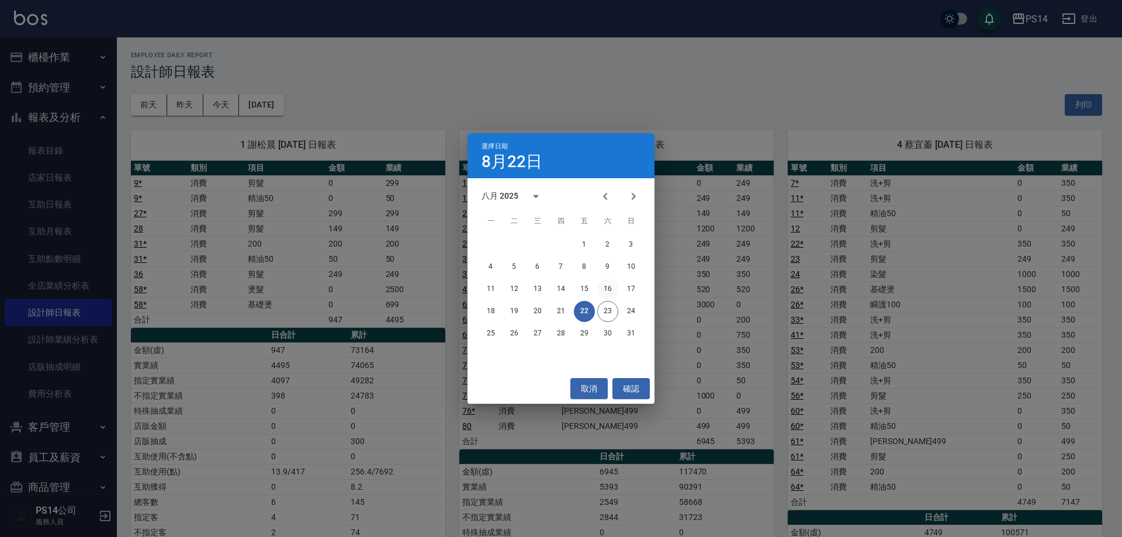
click at [610, 280] on button "16" at bounding box center [607, 289] width 21 height 21
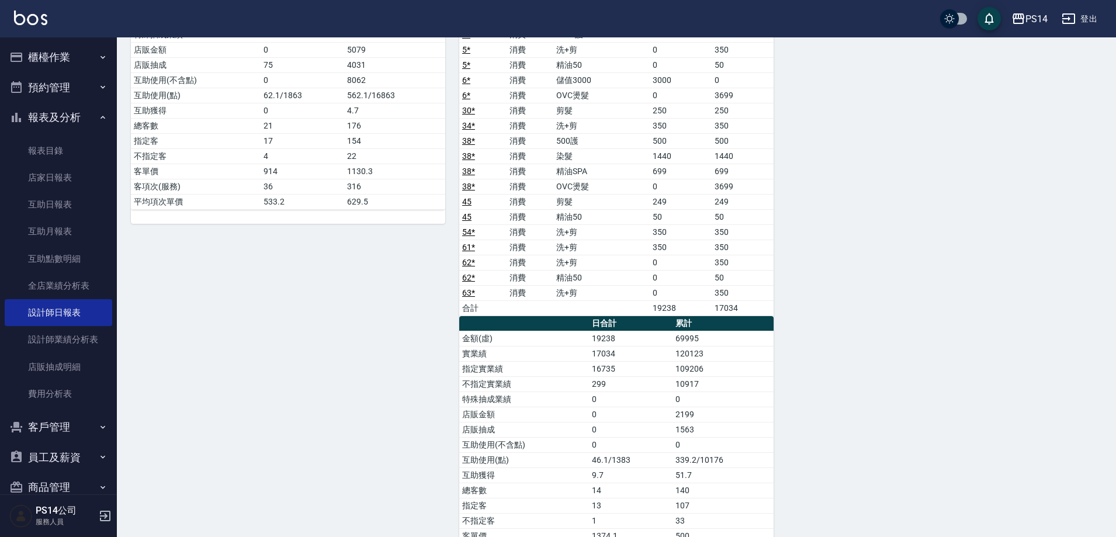
scroll to position [1638, 0]
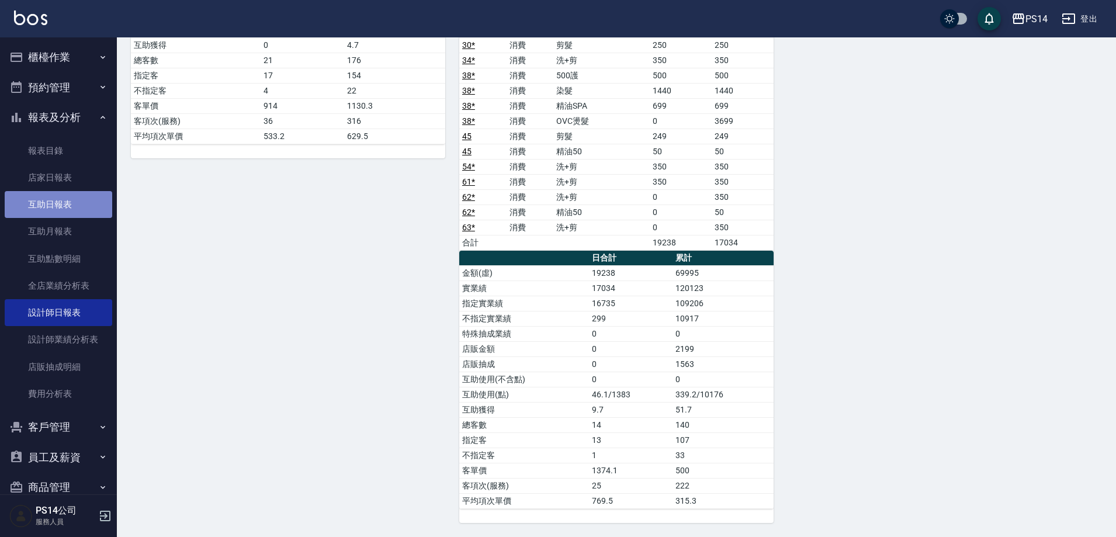
click at [92, 205] on link "互助日報表" at bounding box center [58, 204] width 107 height 27
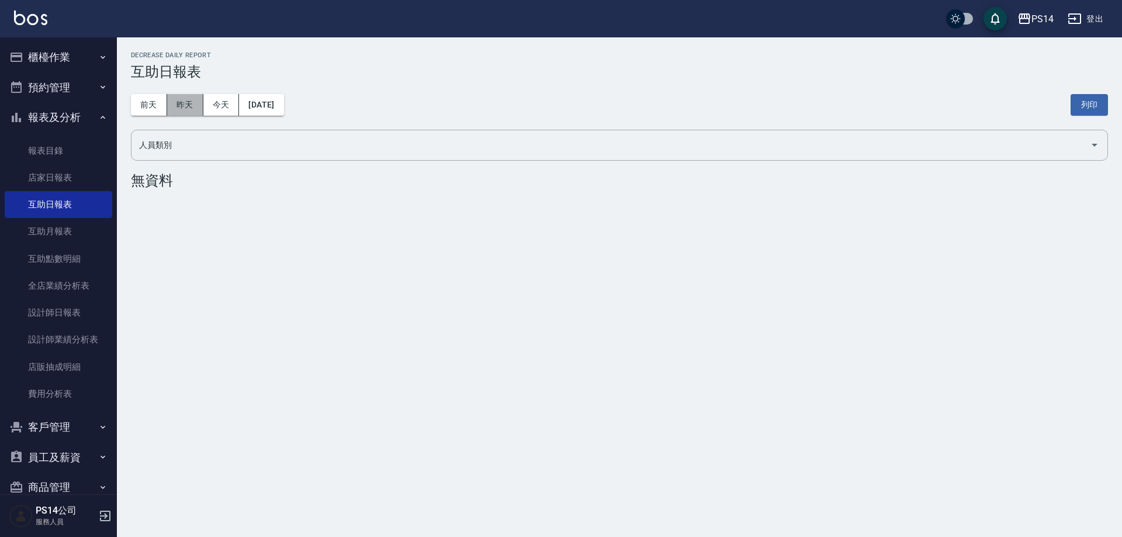
click at [197, 113] on button "昨天" at bounding box center [185, 105] width 36 height 22
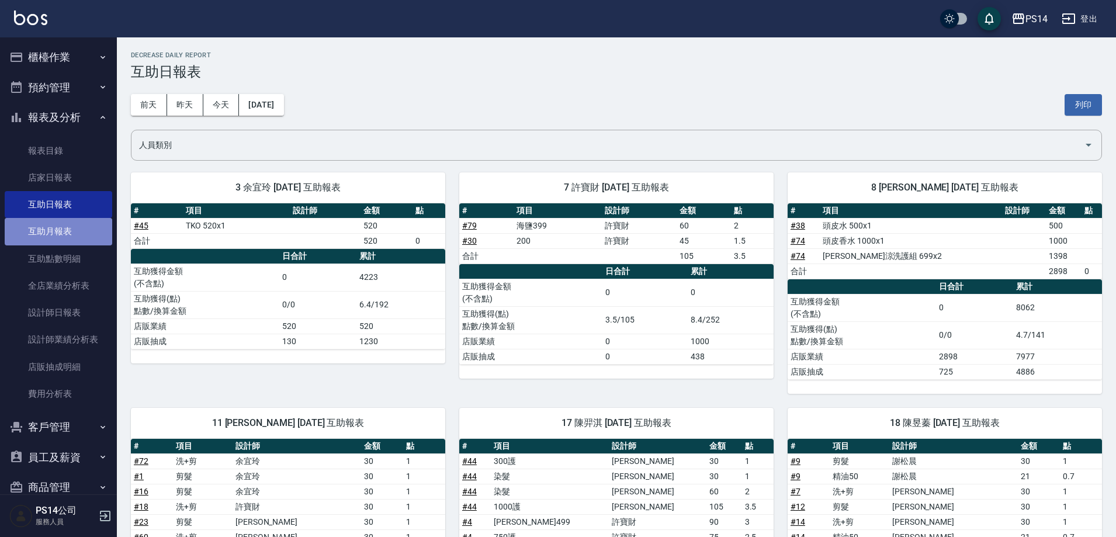
click at [63, 232] on link "互助月報表" at bounding box center [58, 231] width 107 height 27
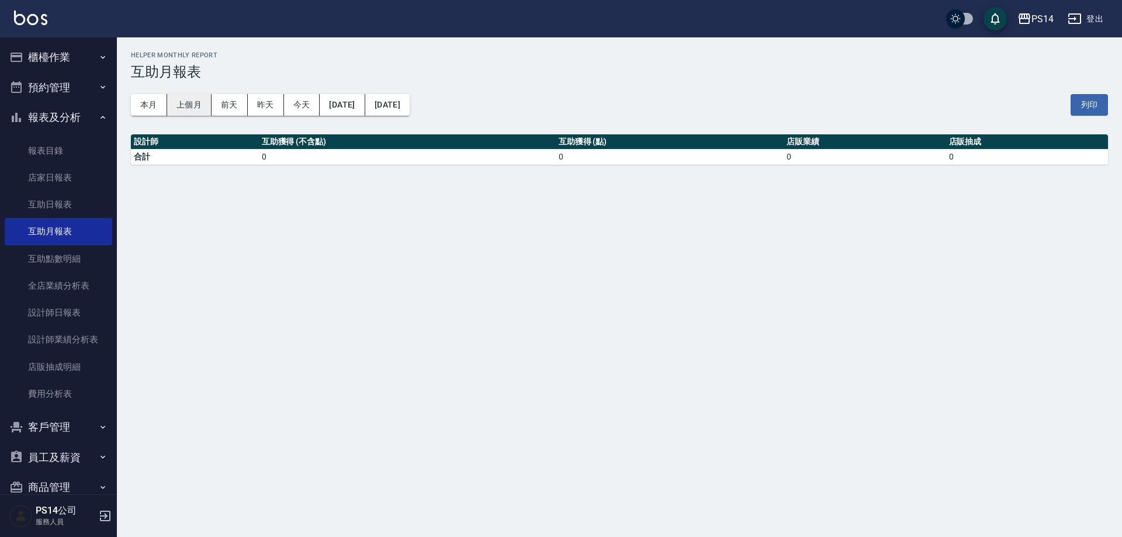
click at [188, 105] on button "上個月" at bounding box center [189, 105] width 44 height 22
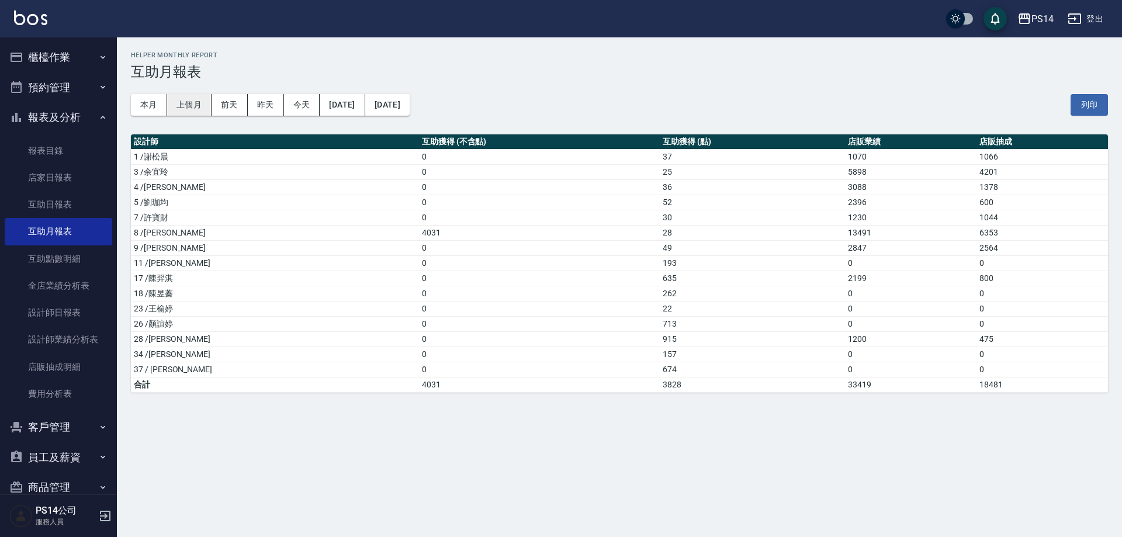
click at [168, 111] on button "上個月" at bounding box center [189, 105] width 44 height 22
click at [164, 109] on button "本月" at bounding box center [149, 105] width 36 height 22
click at [1091, 25] on button "登出" at bounding box center [1085, 19] width 45 height 22
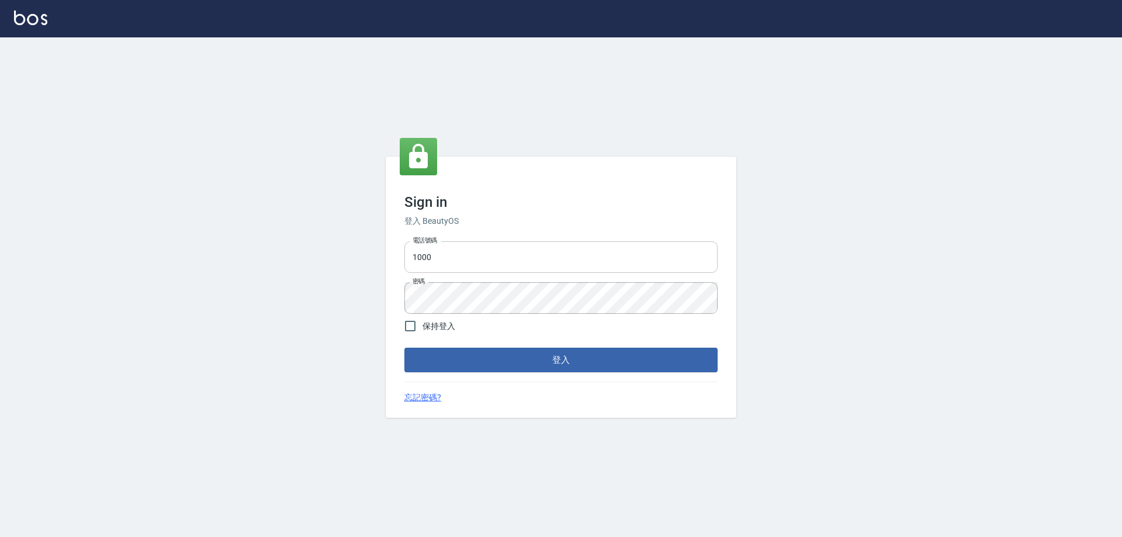
drag, startPoint x: 477, startPoint y: 258, endPoint x: 478, endPoint y: 264, distance: 6.1
click at [477, 258] on input "1000" at bounding box center [560, 257] width 313 height 32
type input "0426653545"
click at [480, 379] on div "Sign in 登入 BeautyOS 電話號碼 [PHONE_NUMBER] 電話號碼 密碼 密碼 保持登入 登入 忘記密碼?" at bounding box center [561, 288] width 351 height 262
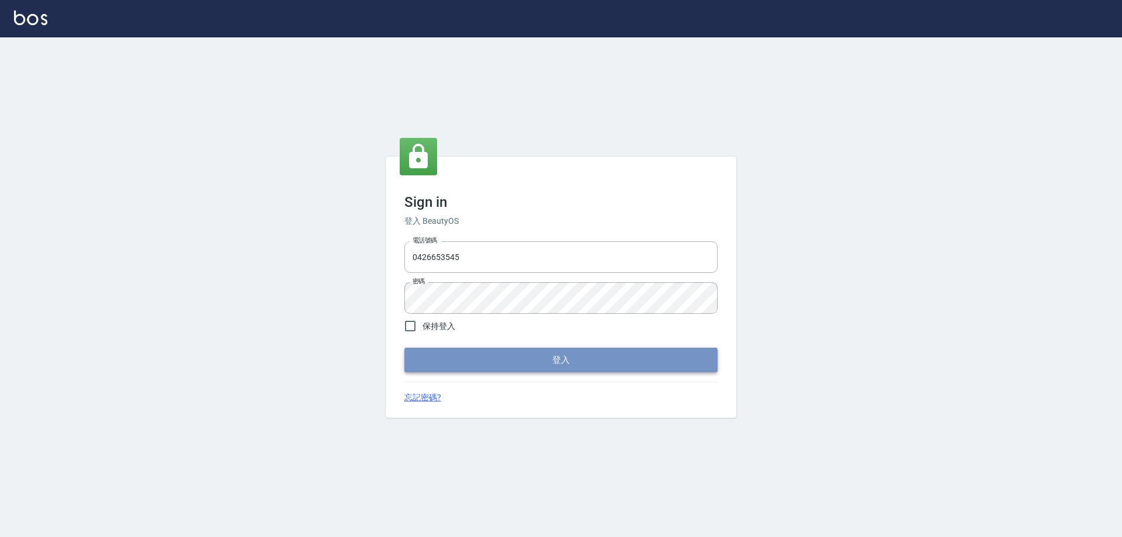
click at [479, 371] on button "登入" at bounding box center [560, 360] width 313 height 25
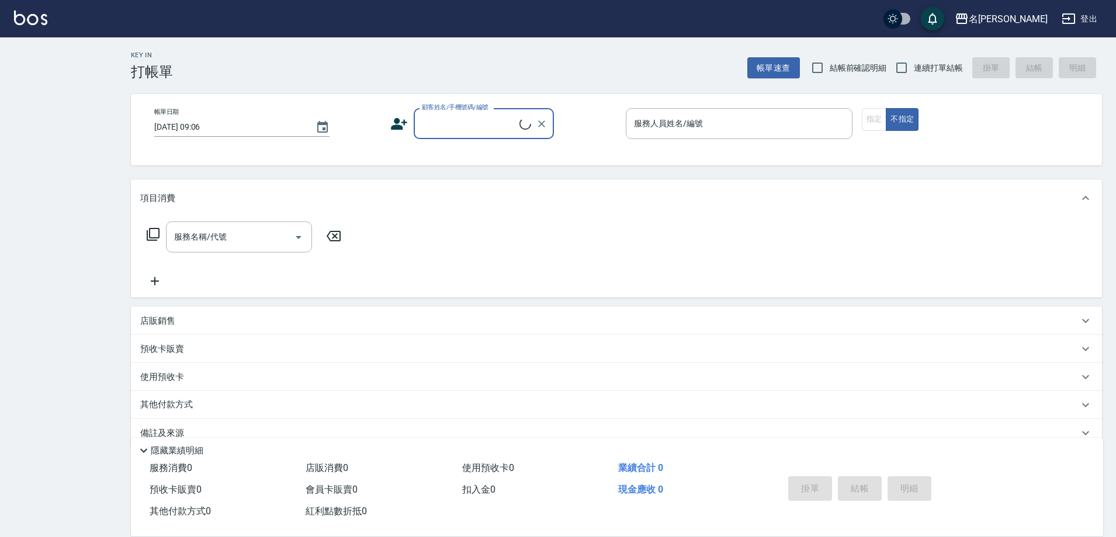
click at [60, 125] on div "Key In 打帳單 帳單速查 結帳前確認明細 連續打單結帳 掛單 結帳 明細 帳單日期 [DATE] 09:06 顧客姓名/手機號碼/編號 顧客姓名/手機號…" at bounding box center [558, 279] width 1116 height 559
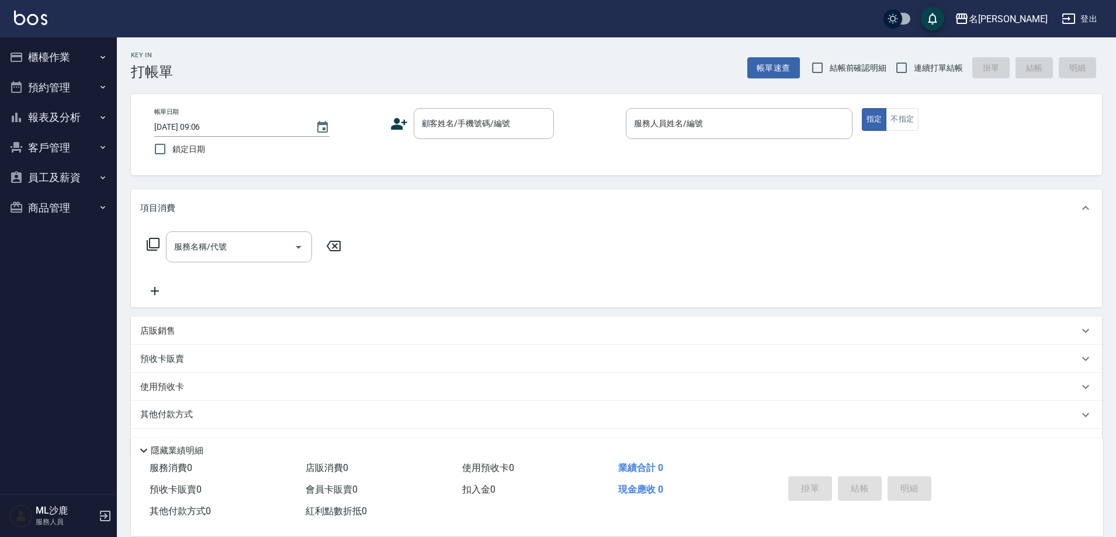
click at [61, 124] on button "報表及分析" at bounding box center [58, 117] width 107 height 30
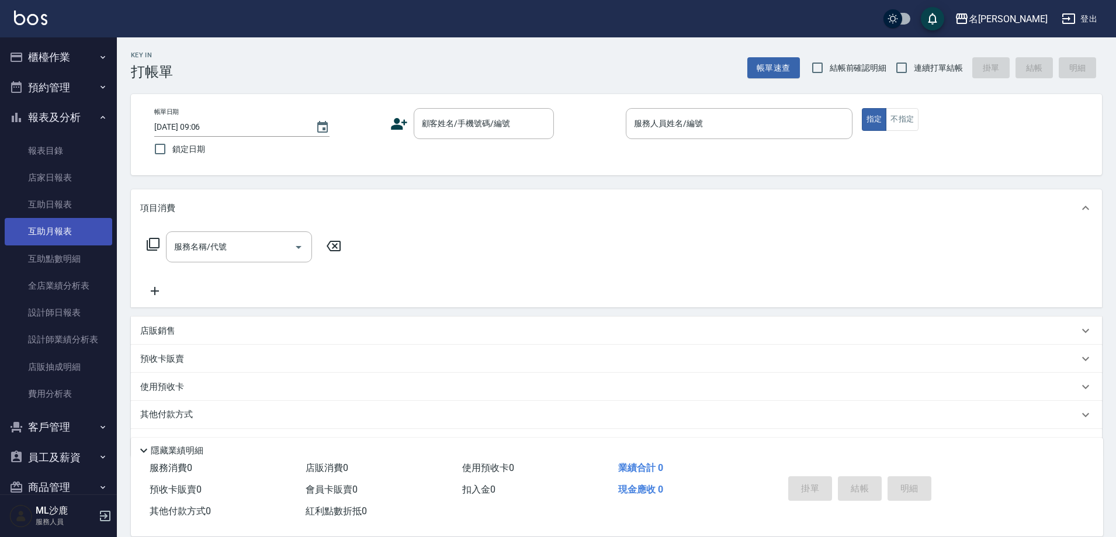
click at [60, 220] on link "互助月報表" at bounding box center [58, 231] width 107 height 27
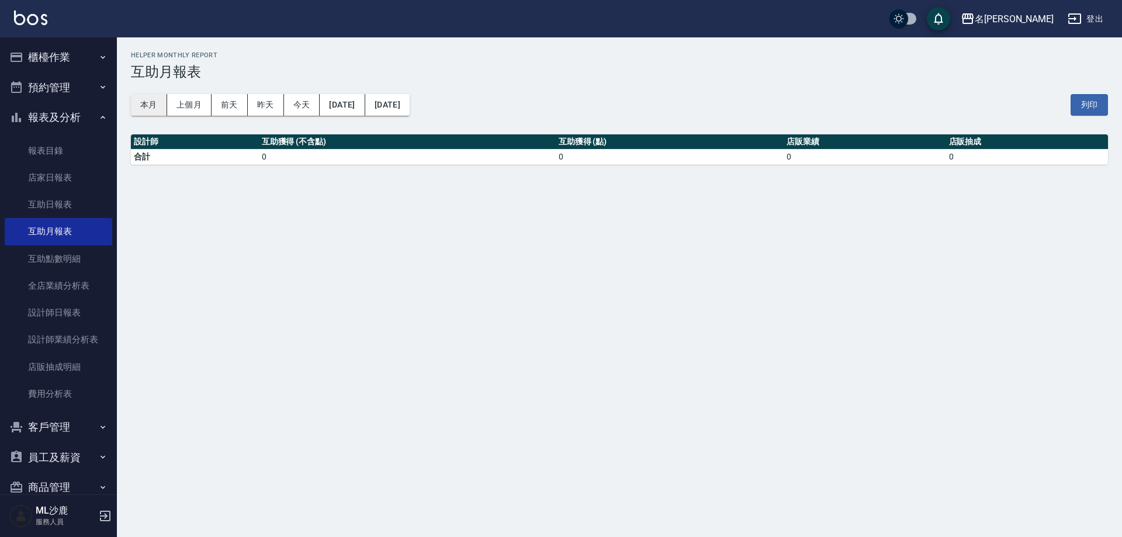
click at [132, 102] on button "本月" at bounding box center [149, 105] width 36 height 22
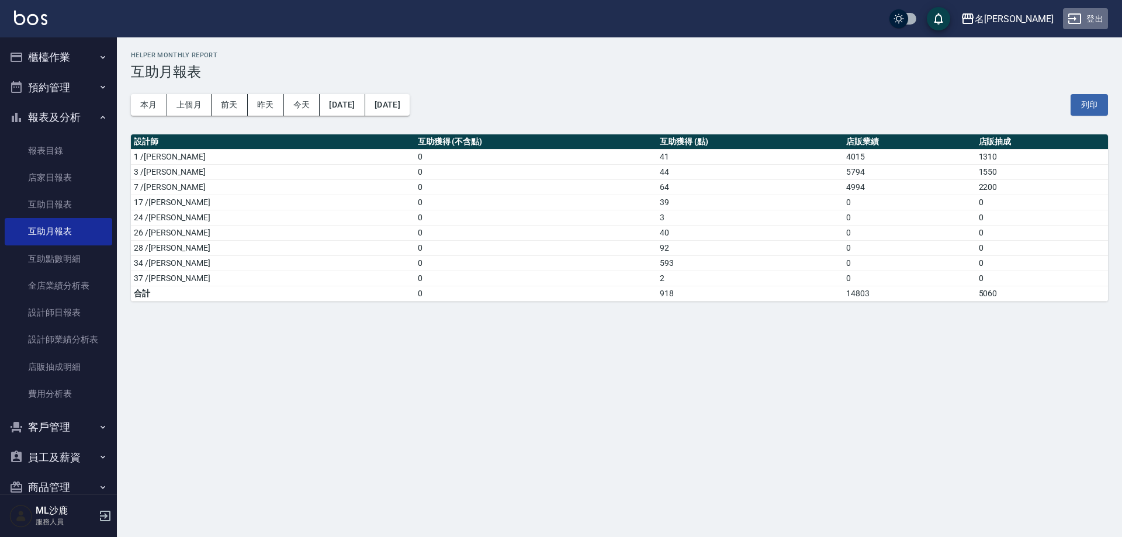
click at [1088, 13] on button "登出" at bounding box center [1085, 19] width 45 height 22
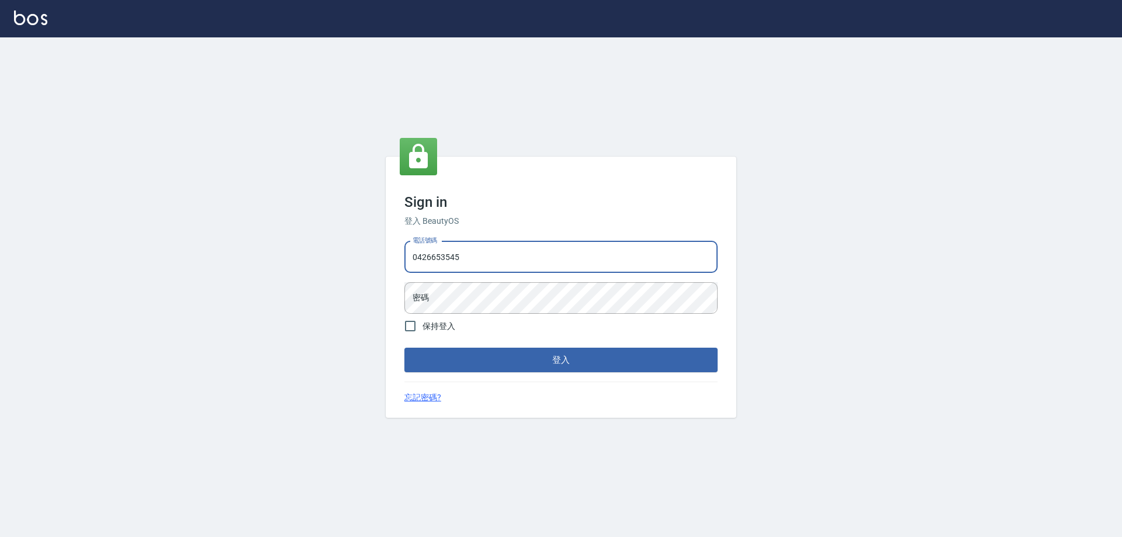
click at [505, 241] on input "0426653545" at bounding box center [560, 257] width 313 height 32
click at [498, 264] on input "0426653545" at bounding box center [560, 257] width 313 height 32
click at [481, 263] on input "0426653545" at bounding box center [560, 257] width 313 height 32
click at [339, 289] on div "Sign in 登入 BeautyOS 電話號碼 [PHONE_NUMBER] 電話號碼 密碼 密碼 保持登入 登入 忘記密碼?" at bounding box center [561, 286] width 1122 height 499
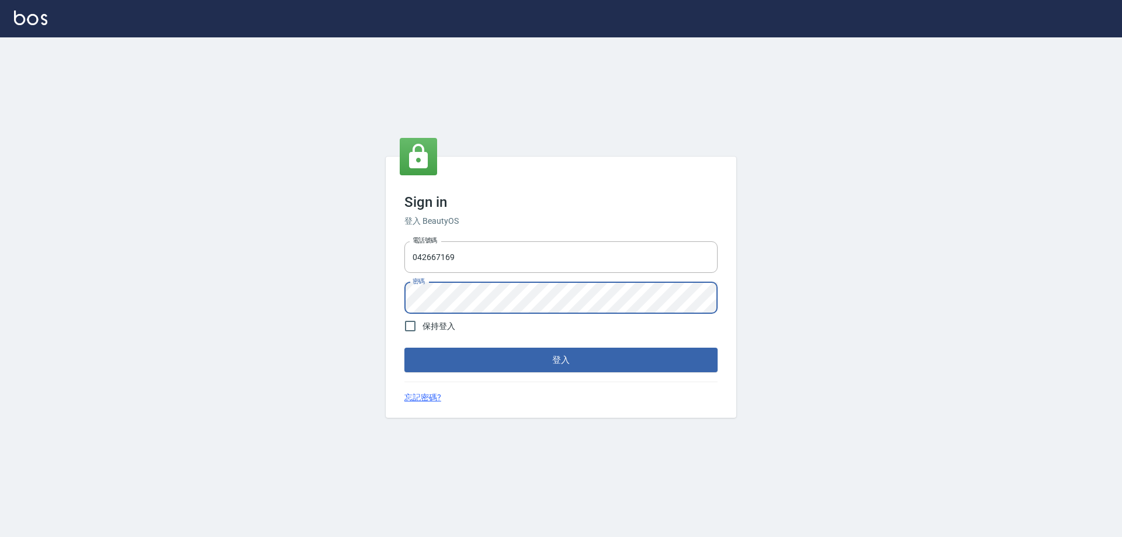
click at [404, 348] on button "登入" at bounding box center [560, 360] width 313 height 25
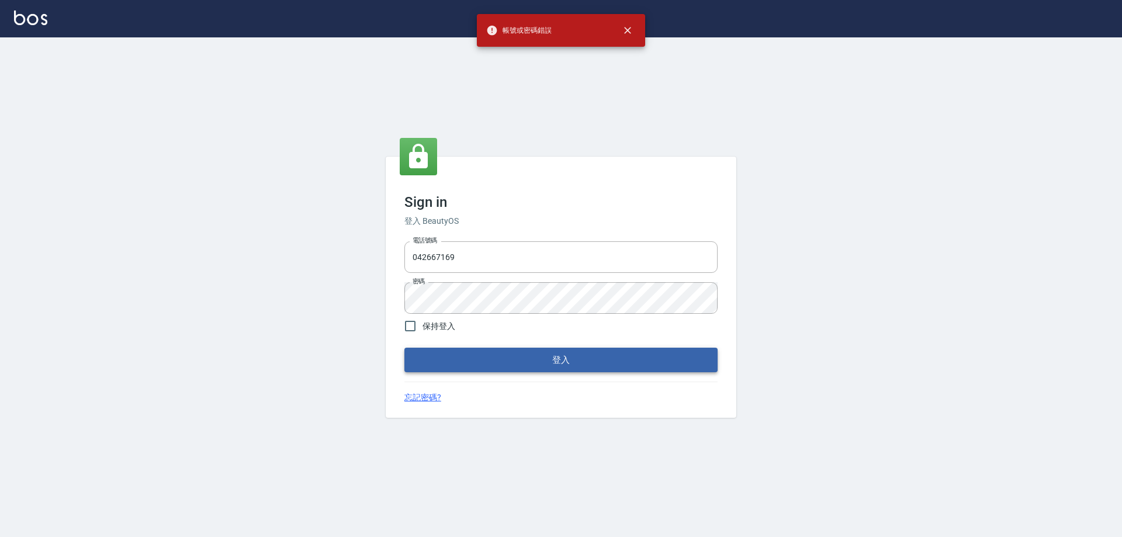
drag, startPoint x: 343, startPoint y: 353, endPoint x: 412, endPoint y: 367, distance: 70.3
click at [343, 354] on div "Sign in 登入 BeautyOS 電話號碼 [PHONE_NUMBER] 電話號碼 密碼 密碼 保持登入 登入 忘記密碼?" at bounding box center [561, 286] width 1122 height 499
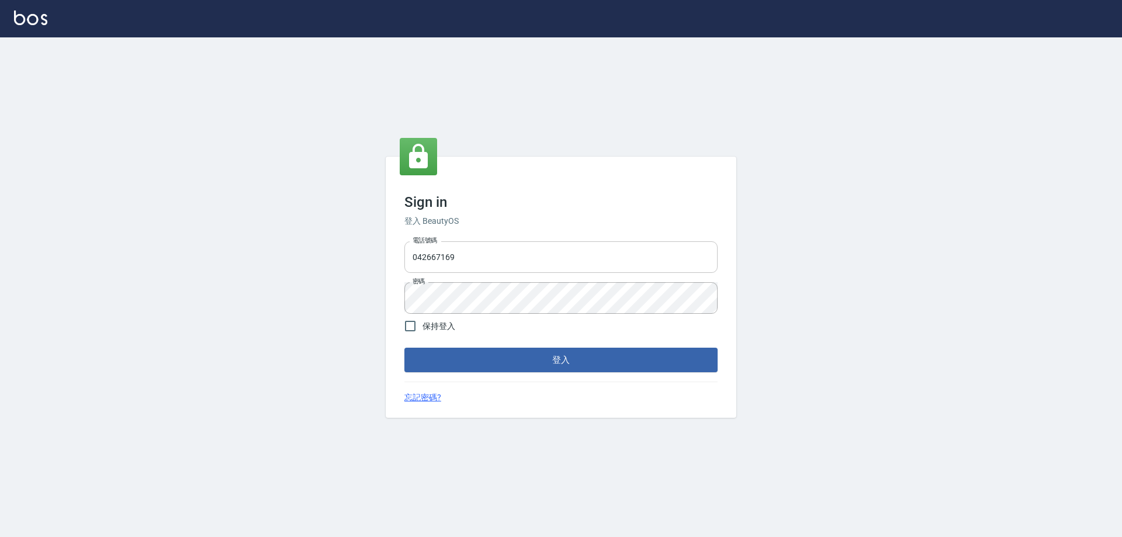
click at [432, 258] on input "042667169" at bounding box center [560, 257] width 313 height 32
click at [435, 258] on input "042667169" at bounding box center [560, 257] width 313 height 32
type input "0426657169"
click at [404, 348] on button "登入" at bounding box center [560, 360] width 313 height 25
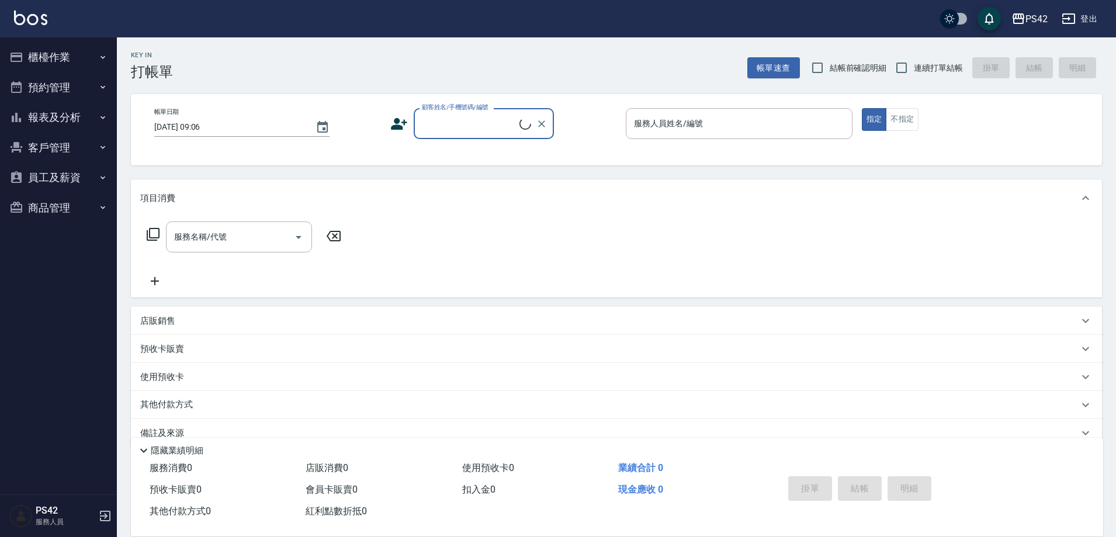
click at [88, 113] on button "報表及分析" at bounding box center [58, 117] width 107 height 30
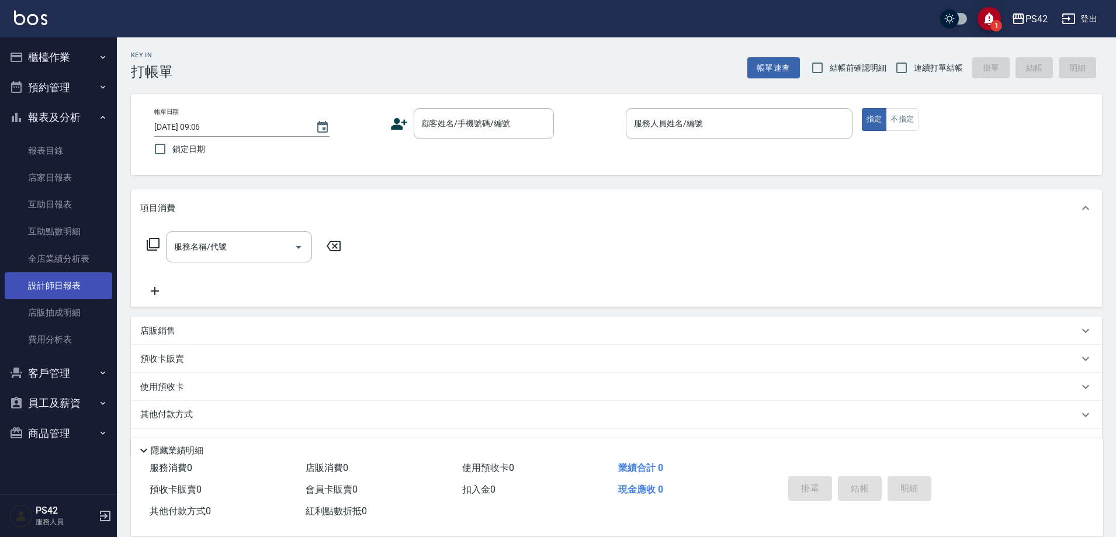
click at [69, 281] on link "設計師日報表" at bounding box center [58, 285] width 107 height 27
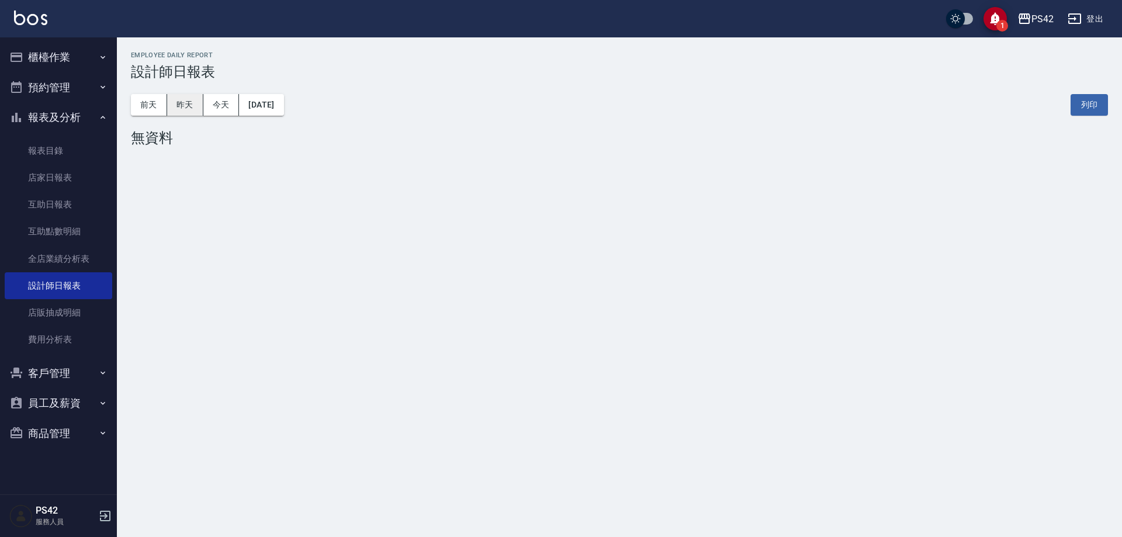
click at [188, 114] on button "昨天" at bounding box center [185, 105] width 36 height 22
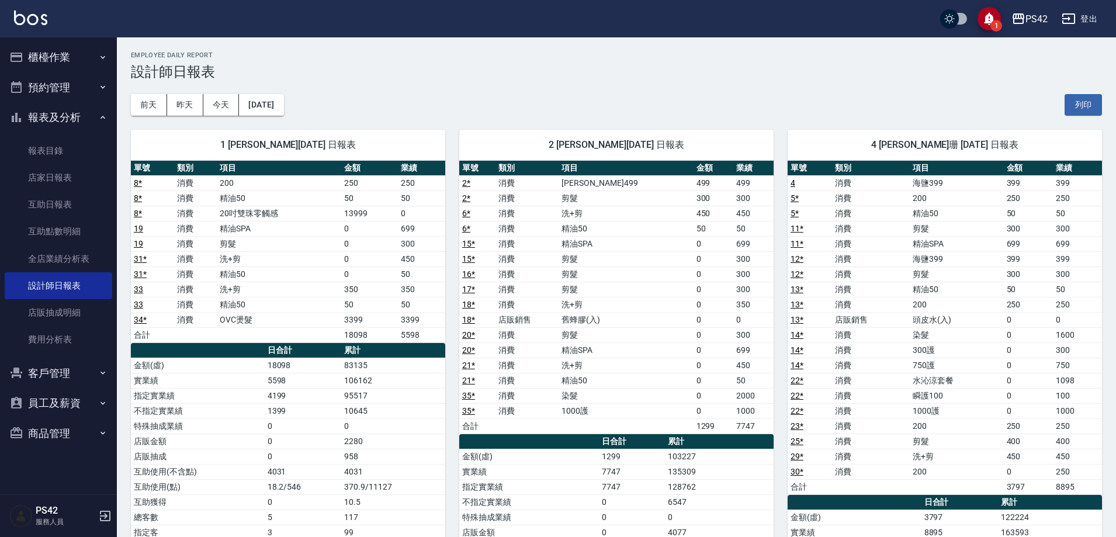
click at [1084, 16] on button "登出" at bounding box center [1079, 19] width 45 height 22
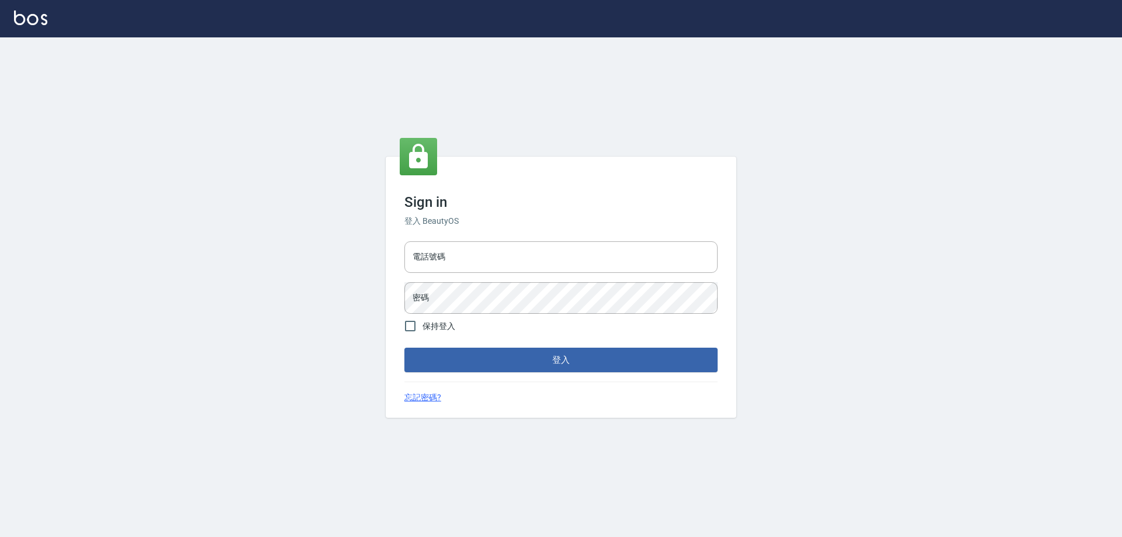
type input "0426653545"
drag, startPoint x: 0, startPoint y: 0, endPoint x: 483, endPoint y: 254, distance: 545.1
click at [480, 251] on input "電話號碼" at bounding box center [560, 257] width 313 height 32
click at [476, 266] on input "0426653545" at bounding box center [560, 257] width 313 height 32
type input "0426657991"
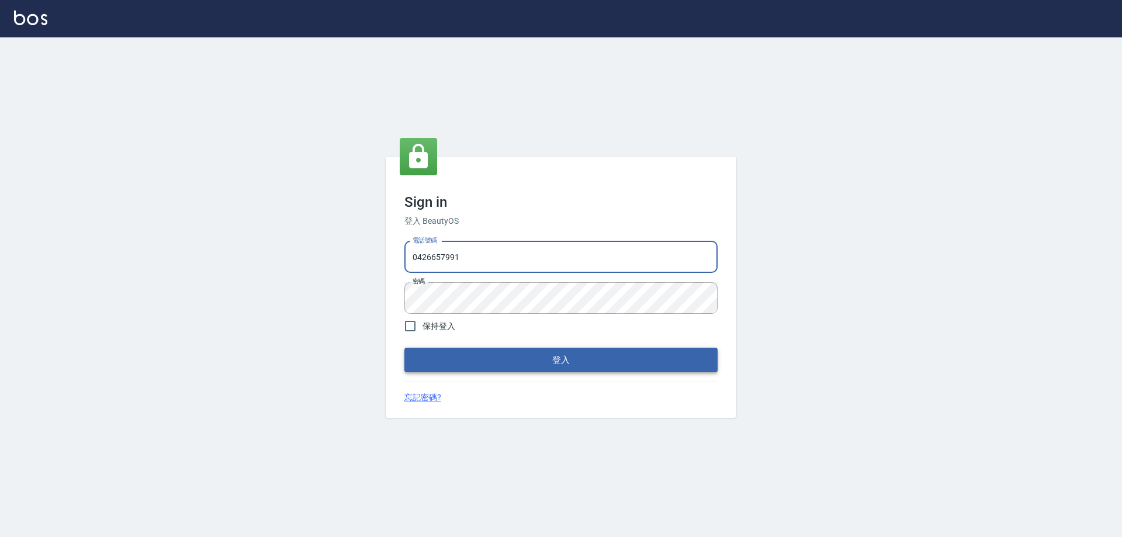
click at [476, 363] on button "登入" at bounding box center [560, 360] width 313 height 25
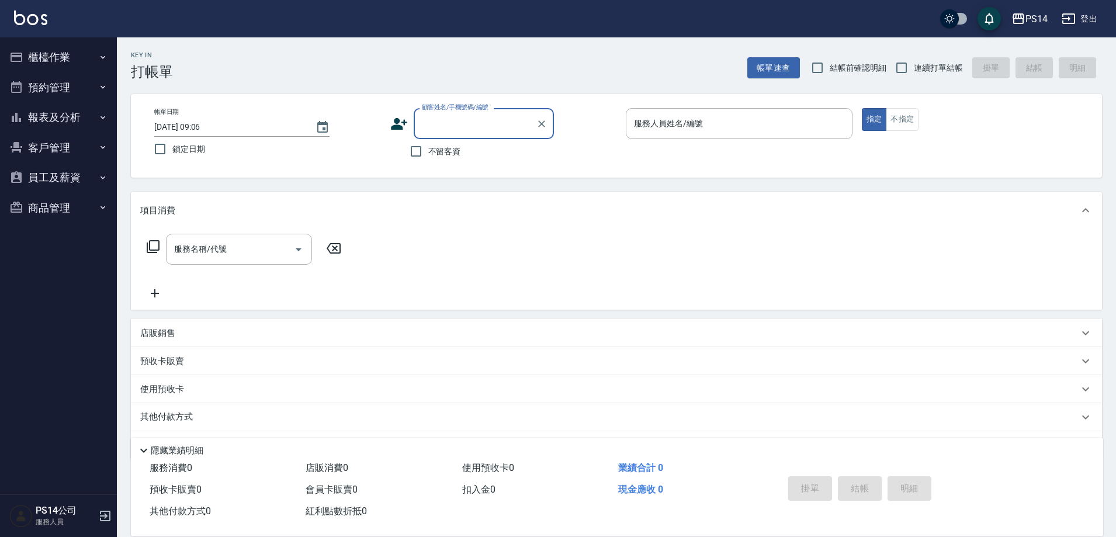
click at [39, 120] on button "報表及分析" at bounding box center [58, 117] width 107 height 30
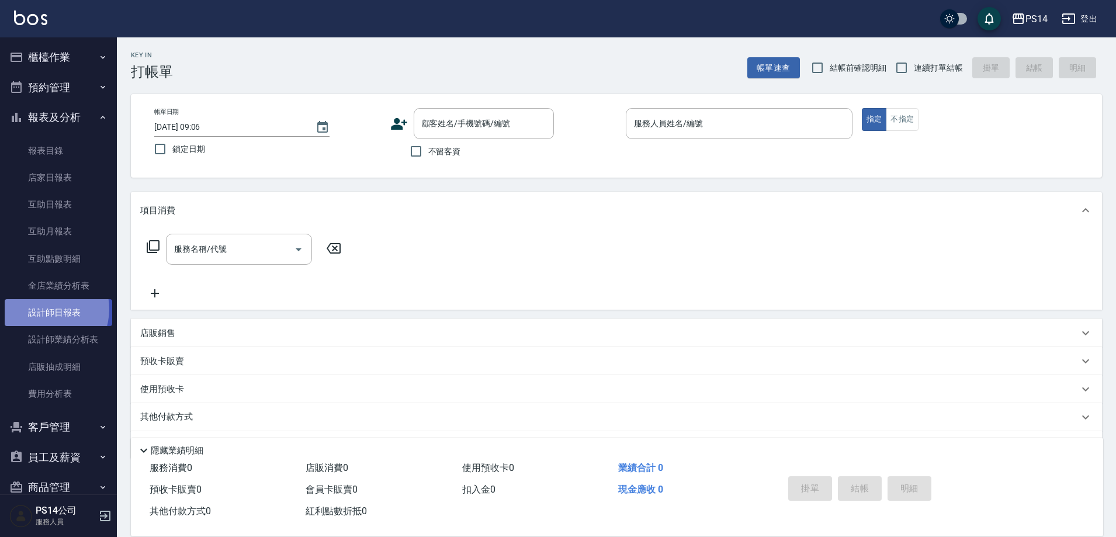
click at [44, 309] on link "設計師日報表" at bounding box center [58, 312] width 107 height 27
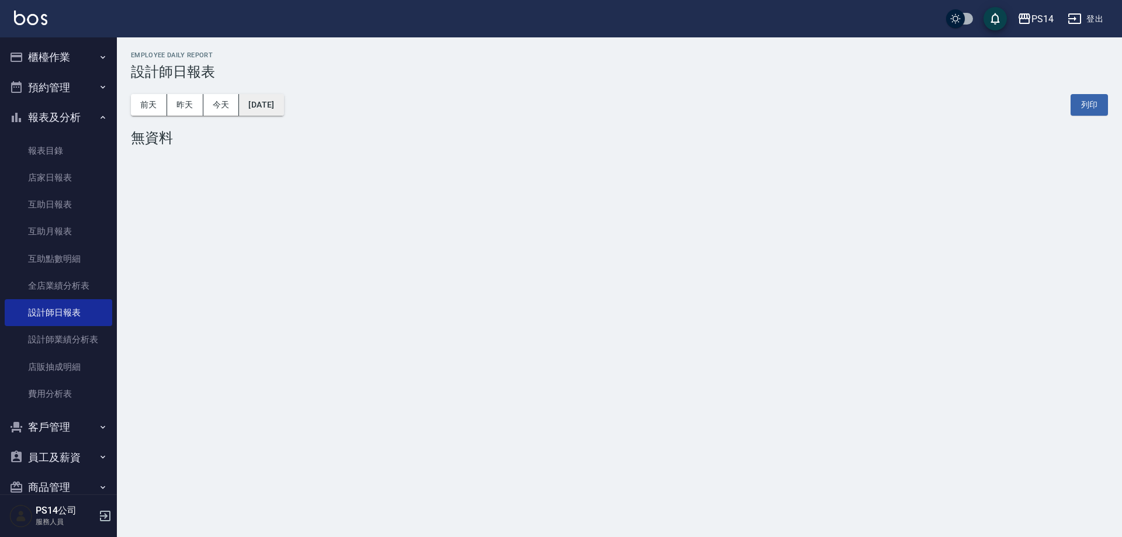
click at [283, 114] on button "[DATE]" at bounding box center [261, 105] width 44 height 22
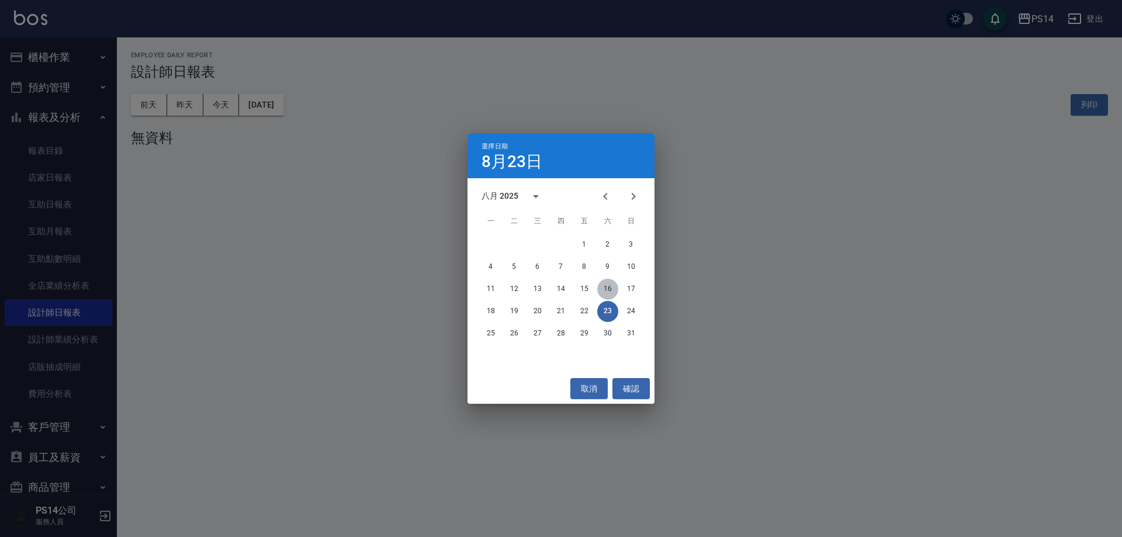
click at [609, 289] on button "16" at bounding box center [607, 289] width 21 height 21
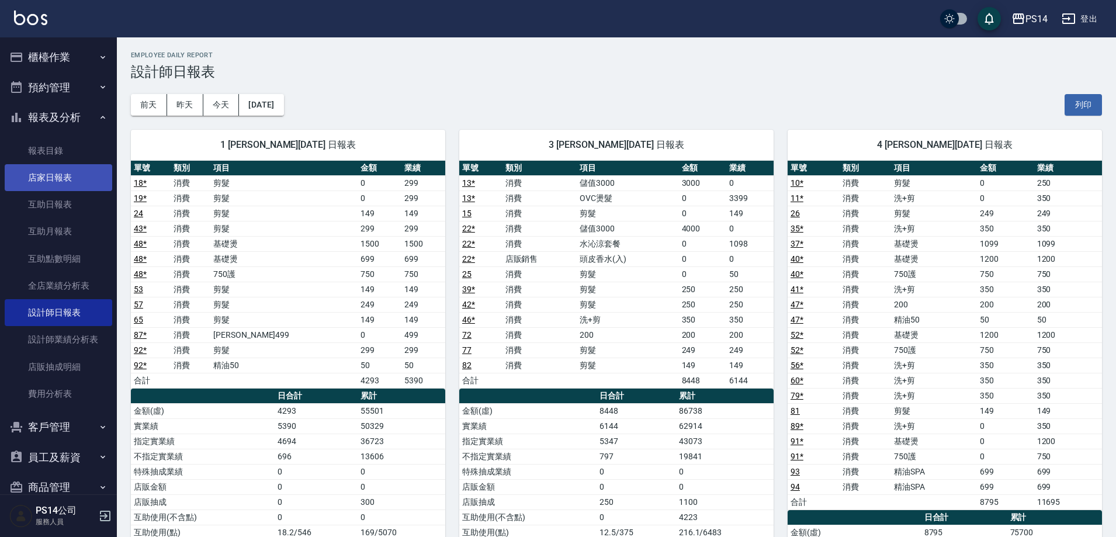
click at [54, 183] on link "店家日報表" at bounding box center [58, 177] width 107 height 27
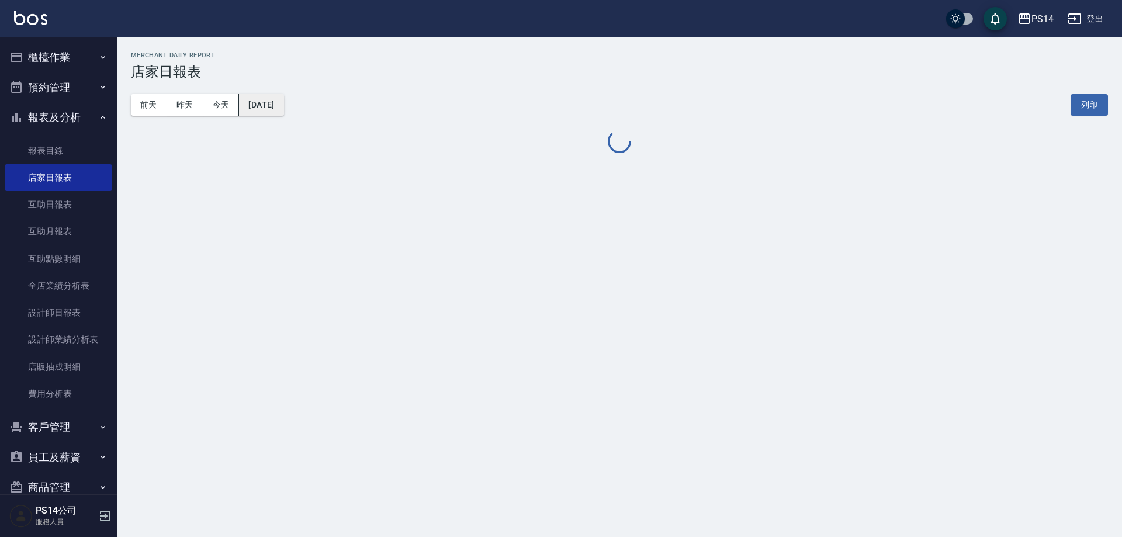
click at [274, 109] on button "[DATE]" at bounding box center [261, 105] width 44 height 22
click at [301, 116] on div "[DATE] [DATE] [DATE] [DATE] 列印" at bounding box center [619, 105] width 977 height 50
click at [273, 107] on button "[DATE]" at bounding box center [261, 105] width 44 height 22
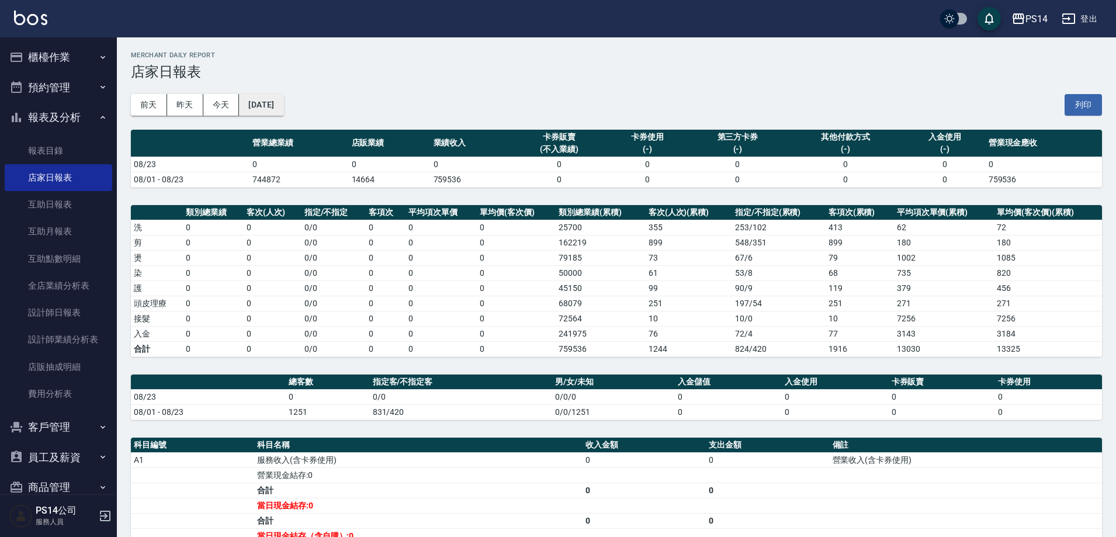
click at [247, 101] on button "[DATE]" at bounding box center [261, 105] width 44 height 22
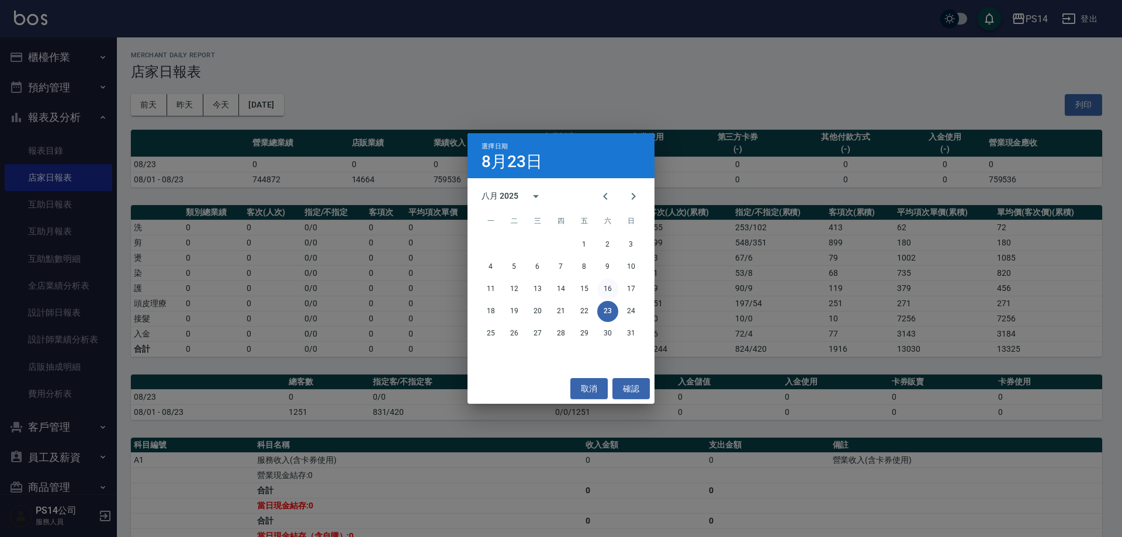
click at [602, 285] on button "16" at bounding box center [607, 289] width 21 height 21
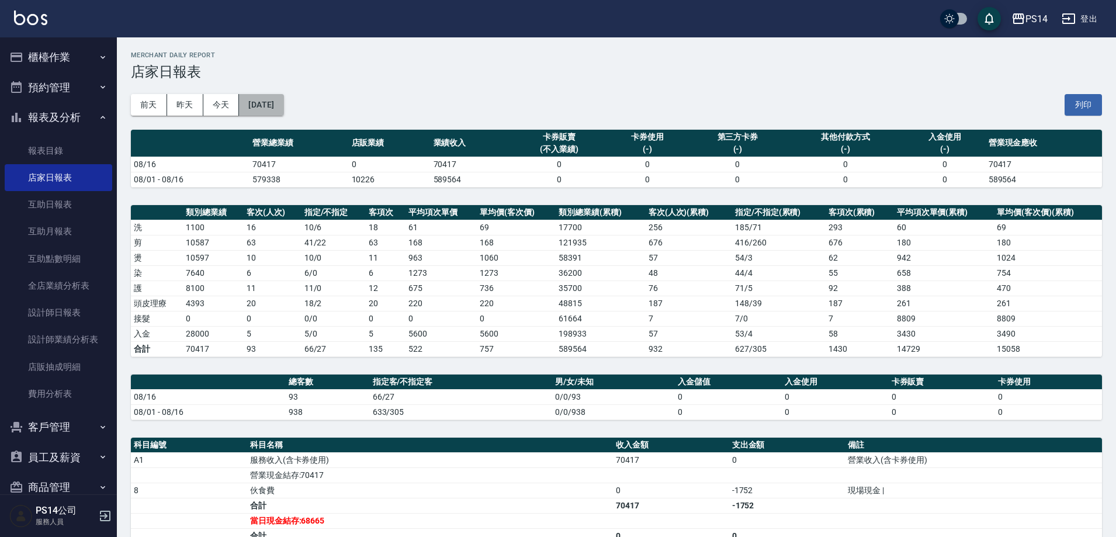
click at [268, 113] on button "[DATE]" at bounding box center [261, 105] width 44 height 22
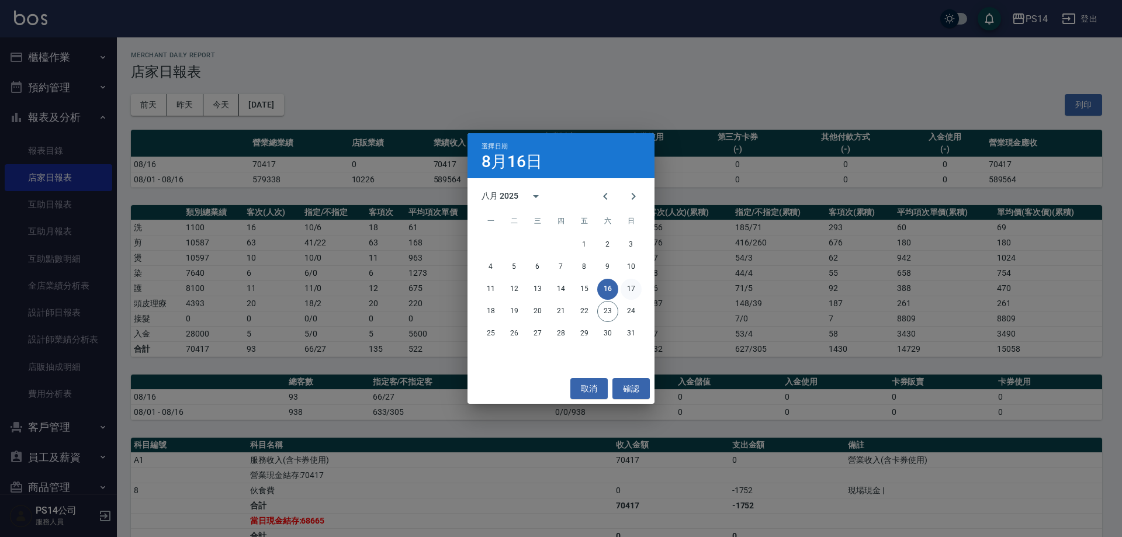
click at [636, 287] on button "17" at bounding box center [630, 289] width 21 height 21
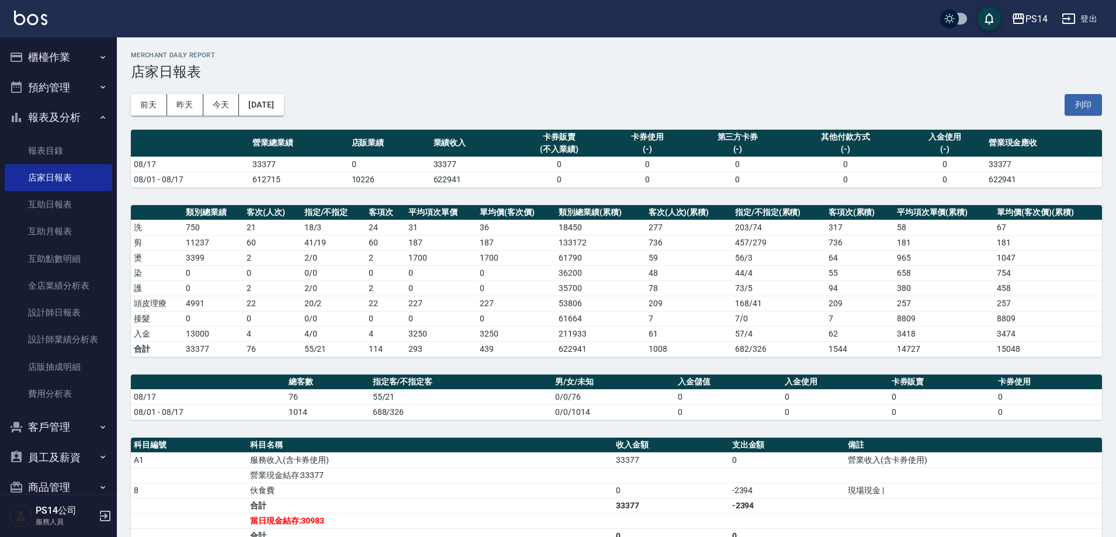
click at [288, 116] on div "[DATE] [DATE] [DATE] [DATE] 列印" at bounding box center [616, 105] width 971 height 50
click at [276, 119] on div "[DATE] [DATE] [DATE] [DATE] 列印" at bounding box center [616, 105] width 971 height 50
click at [277, 110] on button "[DATE]" at bounding box center [261, 105] width 44 height 22
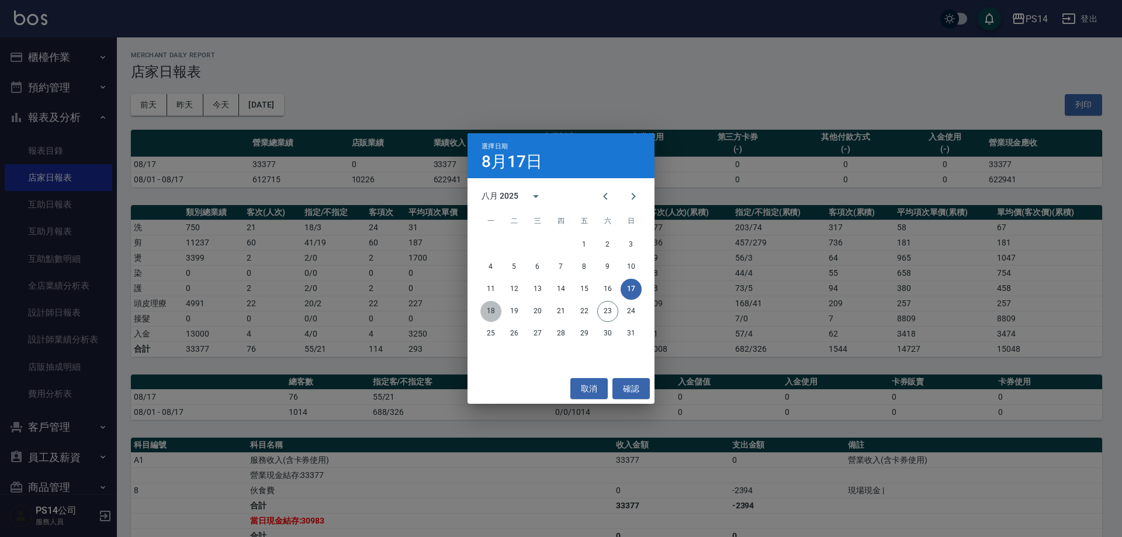
click at [492, 314] on button "18" at bounding box center [490, 311] width 21 height 21
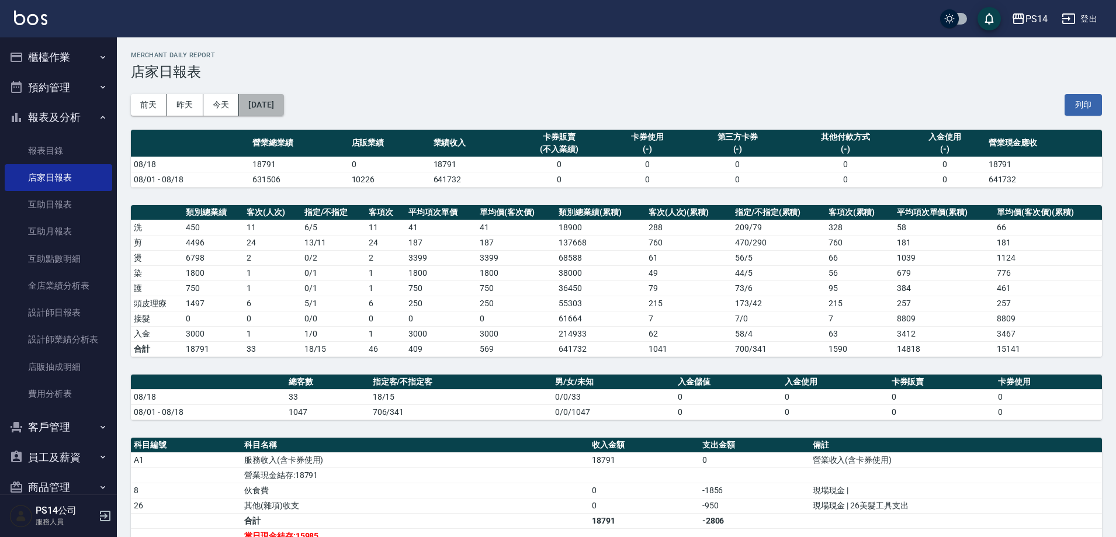
click at [283, 104] on button "[DATE]" at bounding box center [261, 105] width 44 height 22
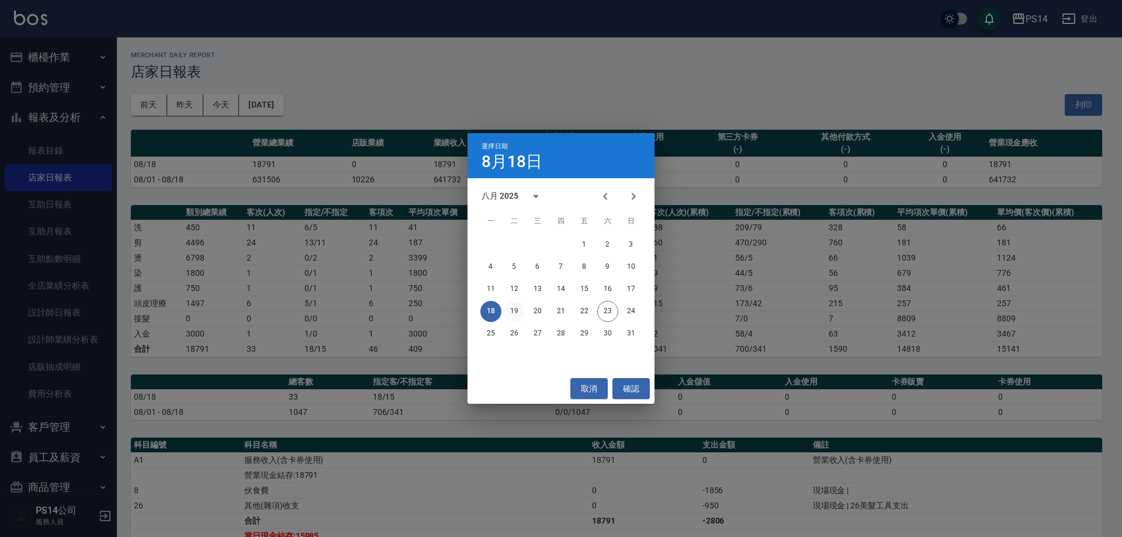
click at [508, 305] on button "19" at bounding box center [514, 311] width 21 height 21
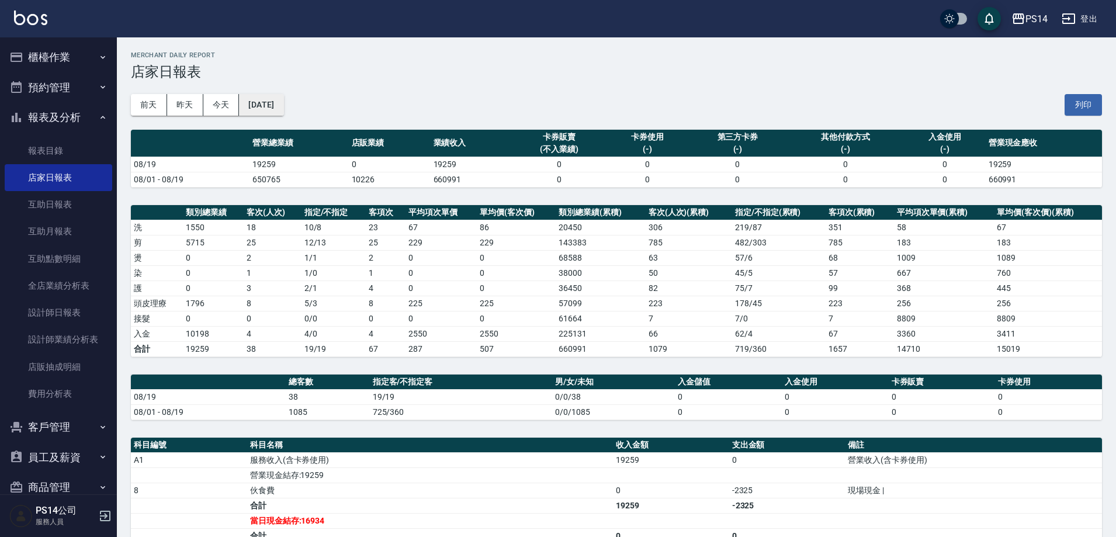
click at [279, 105] on button "[DATE]" at bounding box center [261, 105] width 44 height 22
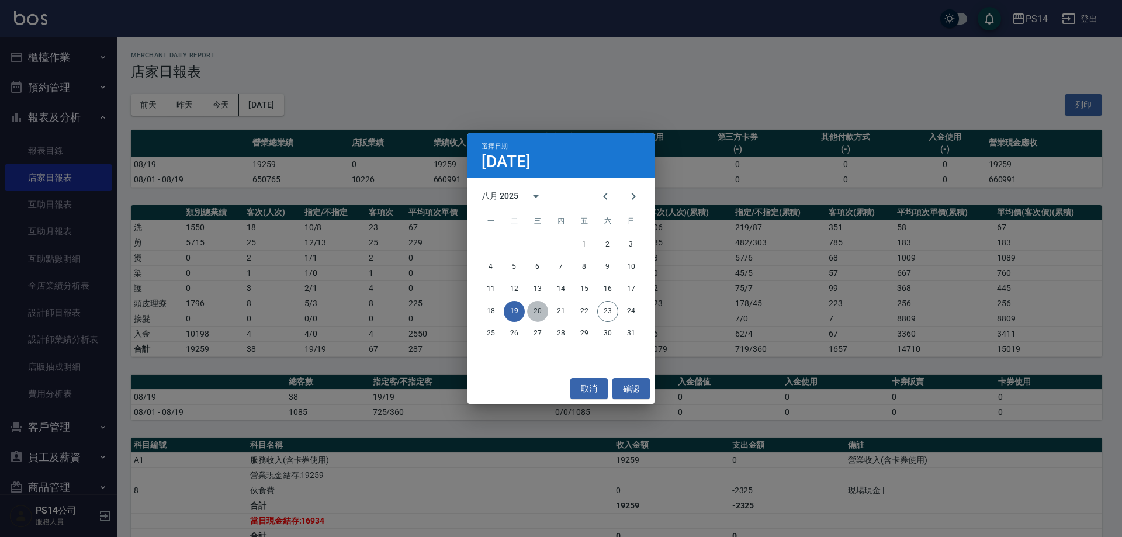
click at [540, 314] on button "20" at bounding box center [537, 311] width 21 height 21
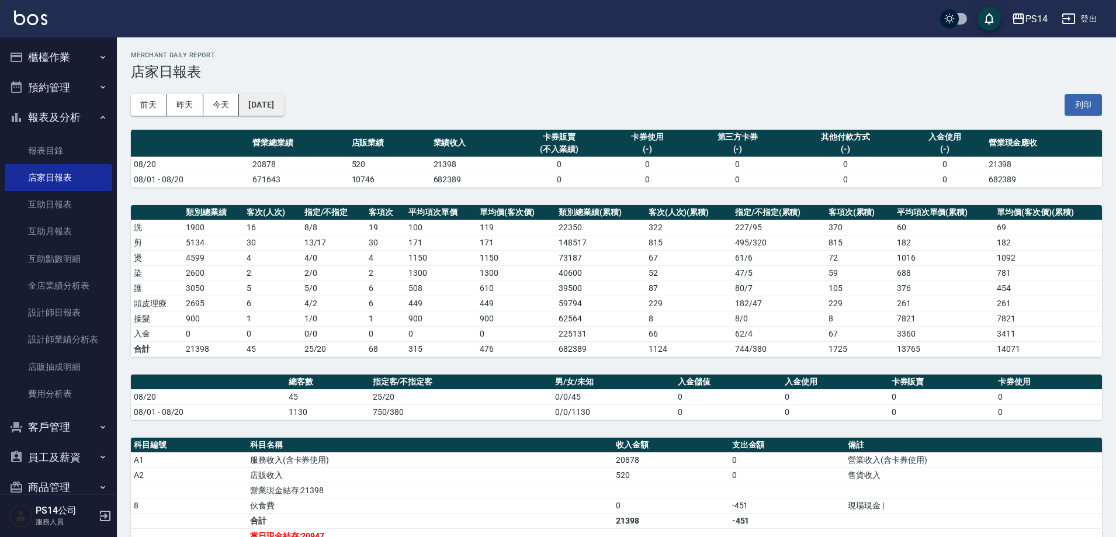
click at [265, 98] on button "[DATE]" at bounding box center [261, 105] width 44 height 22
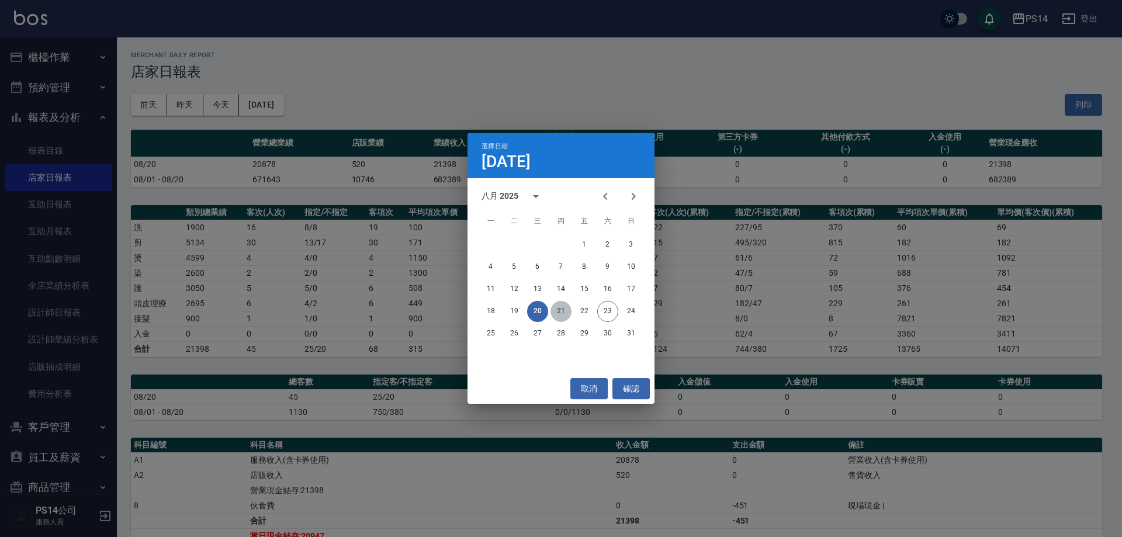
click at [569, 310] on button "21" at bounding box center [560, 311] width 21 height 21
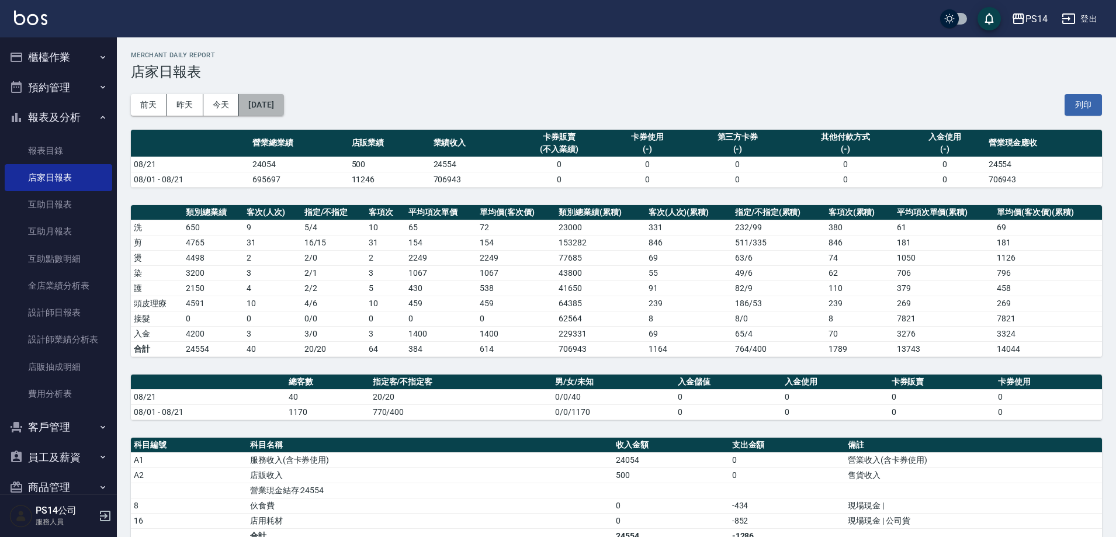
click at [283, 112] on button "[DATE]" at bounding box center [261, 105] width 44 height 22
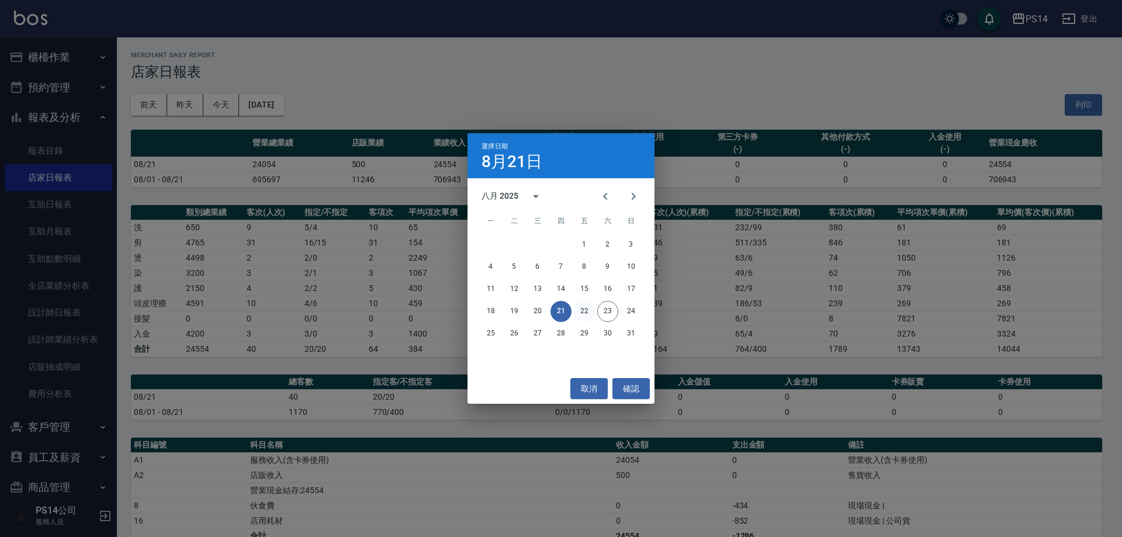
click at [584, 314] on button "22" at bounding box center [584, 311] width 21 height 21
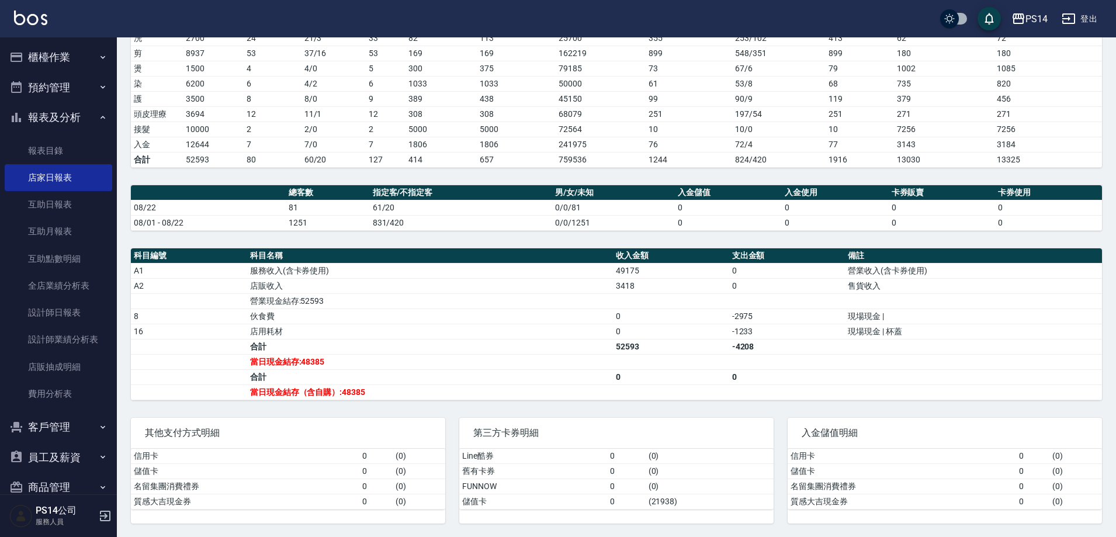
scroll to position [190, 0]
click at [46, 56] on button "櫃檯作業" at bounding box center [58, 57] width 107 height 30
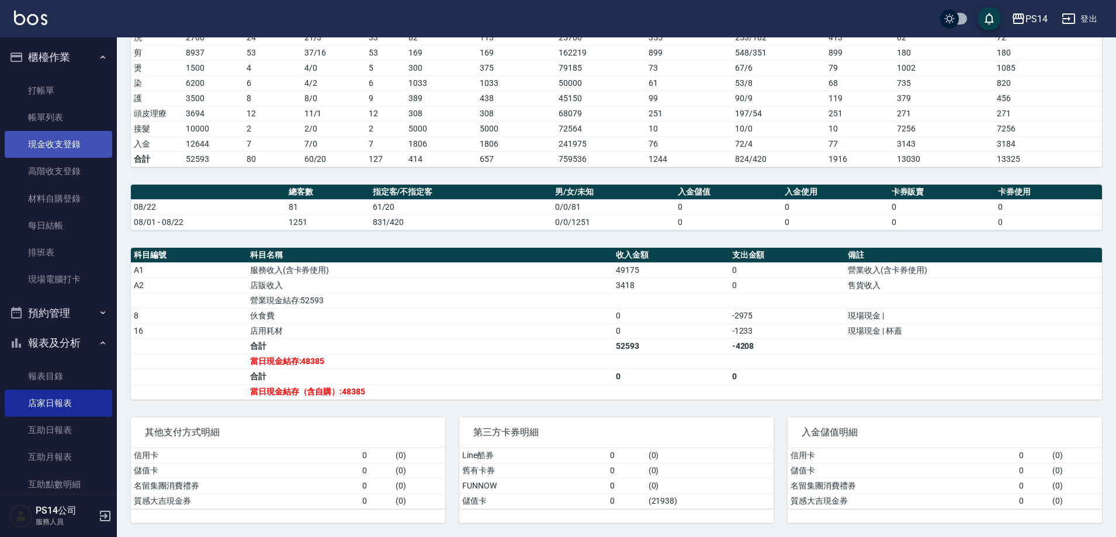
click at [58, 144] on link "現金收支登錄" at bounding box center [58, 144] width 107 height 27
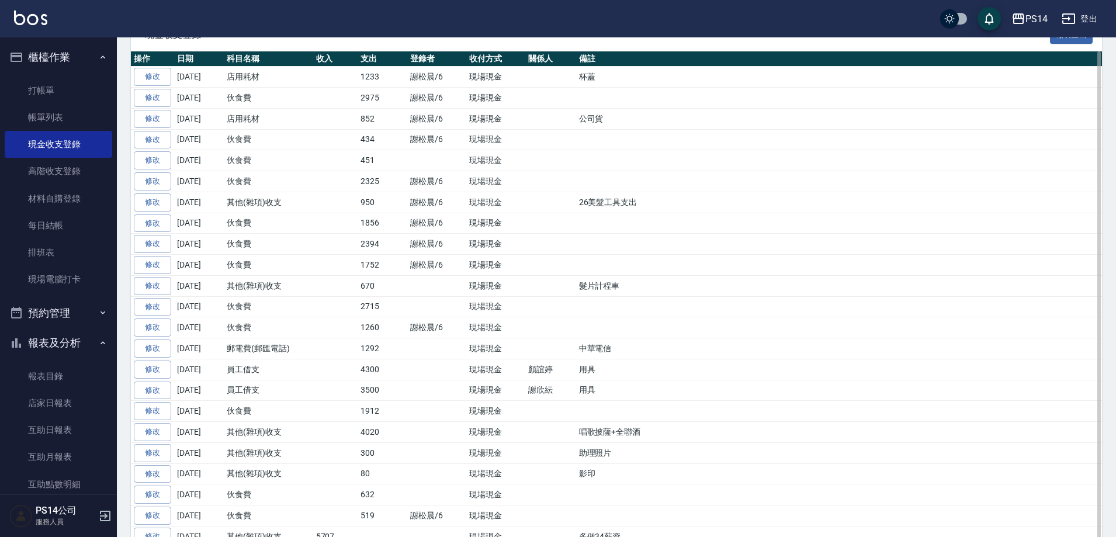
scroll to position [234, 0]
